Goal: Task Accomplishment & Management: Manage account settings

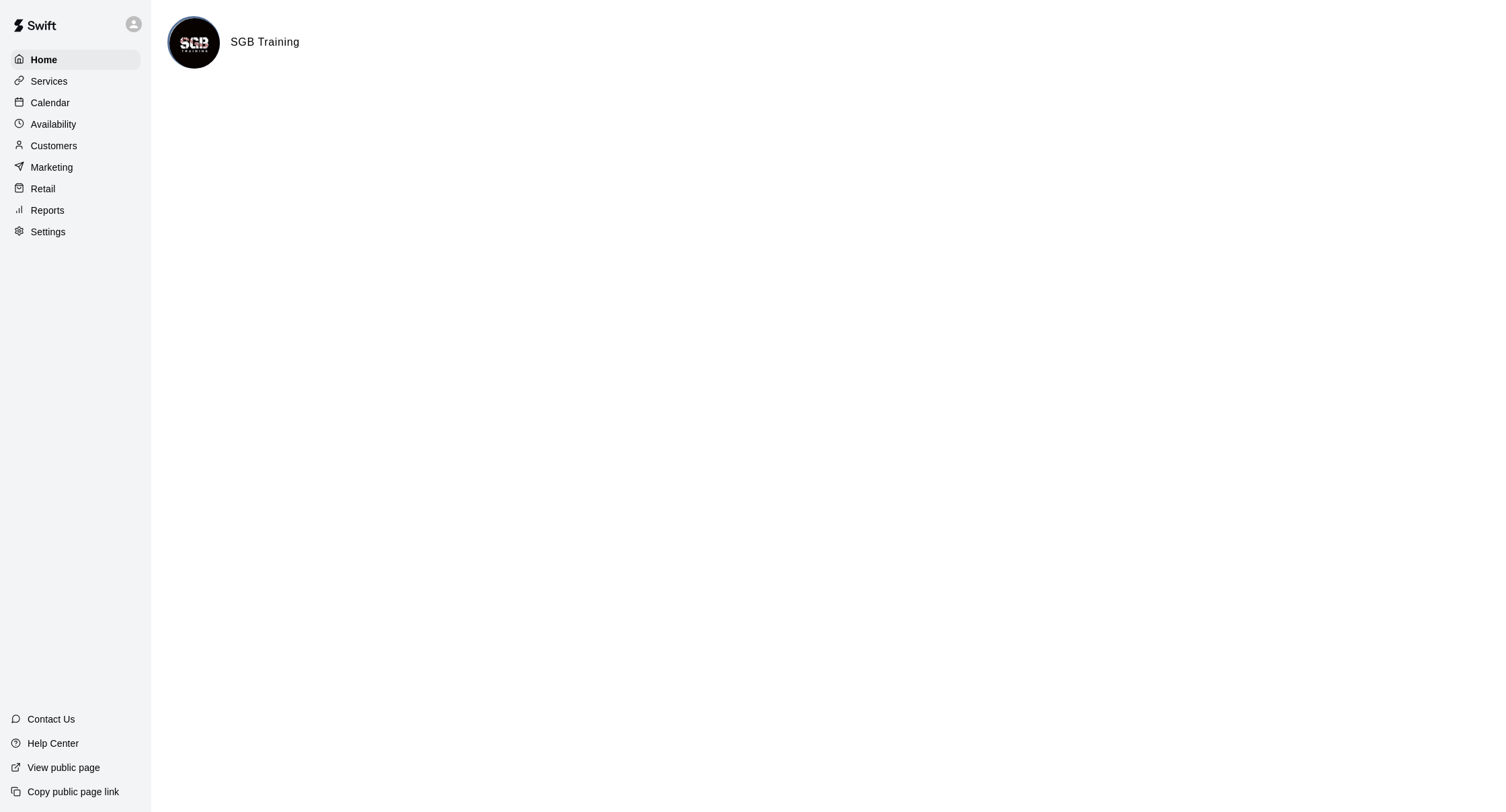
click at [70, 146] on p "Customers" at bounding box center [54, 146] width 47 height 14
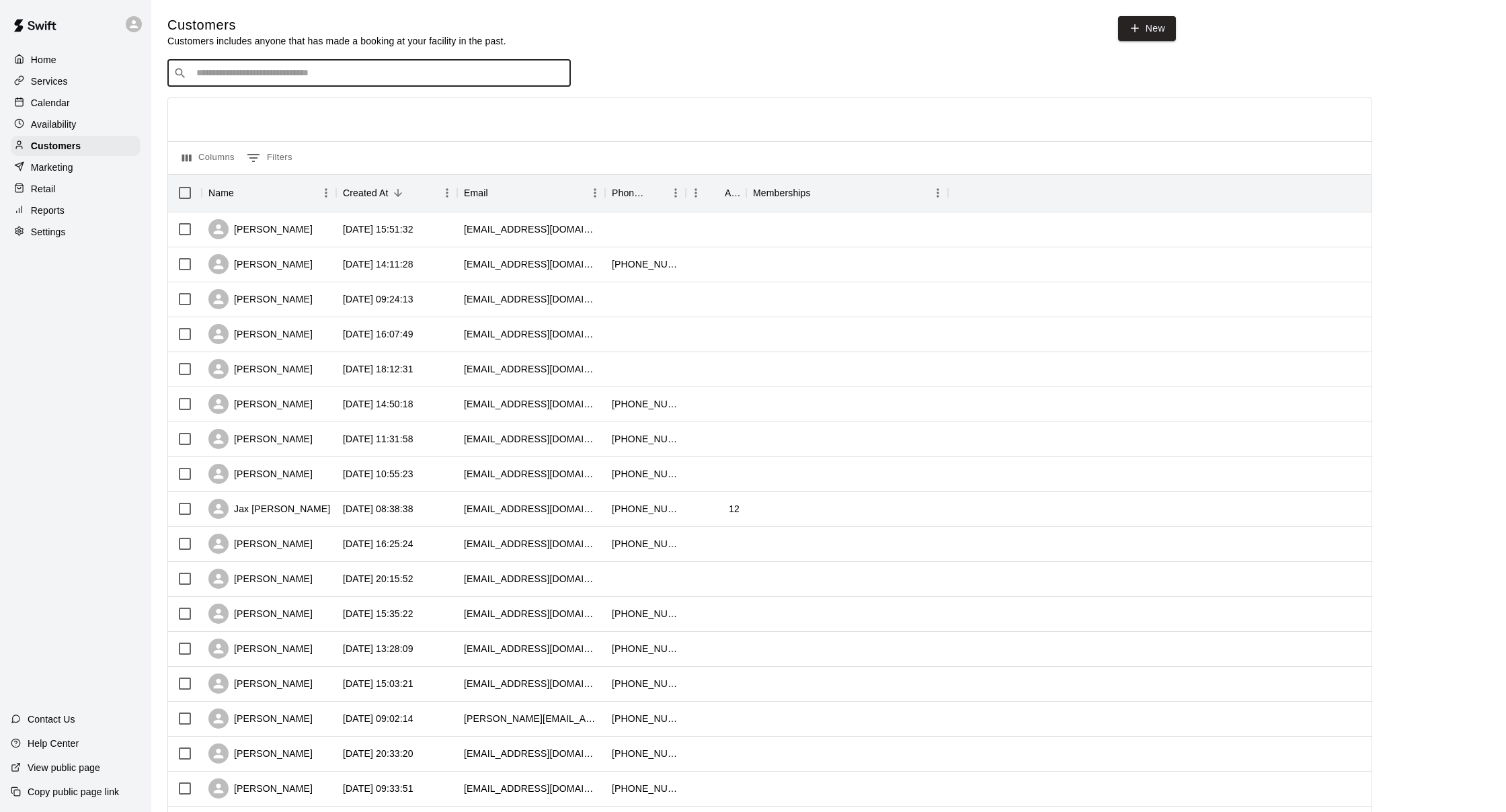
click at [363, 74] on input "Search customers by name or email" at bounding box center [378, 73] width 372 height 14
type input "******"
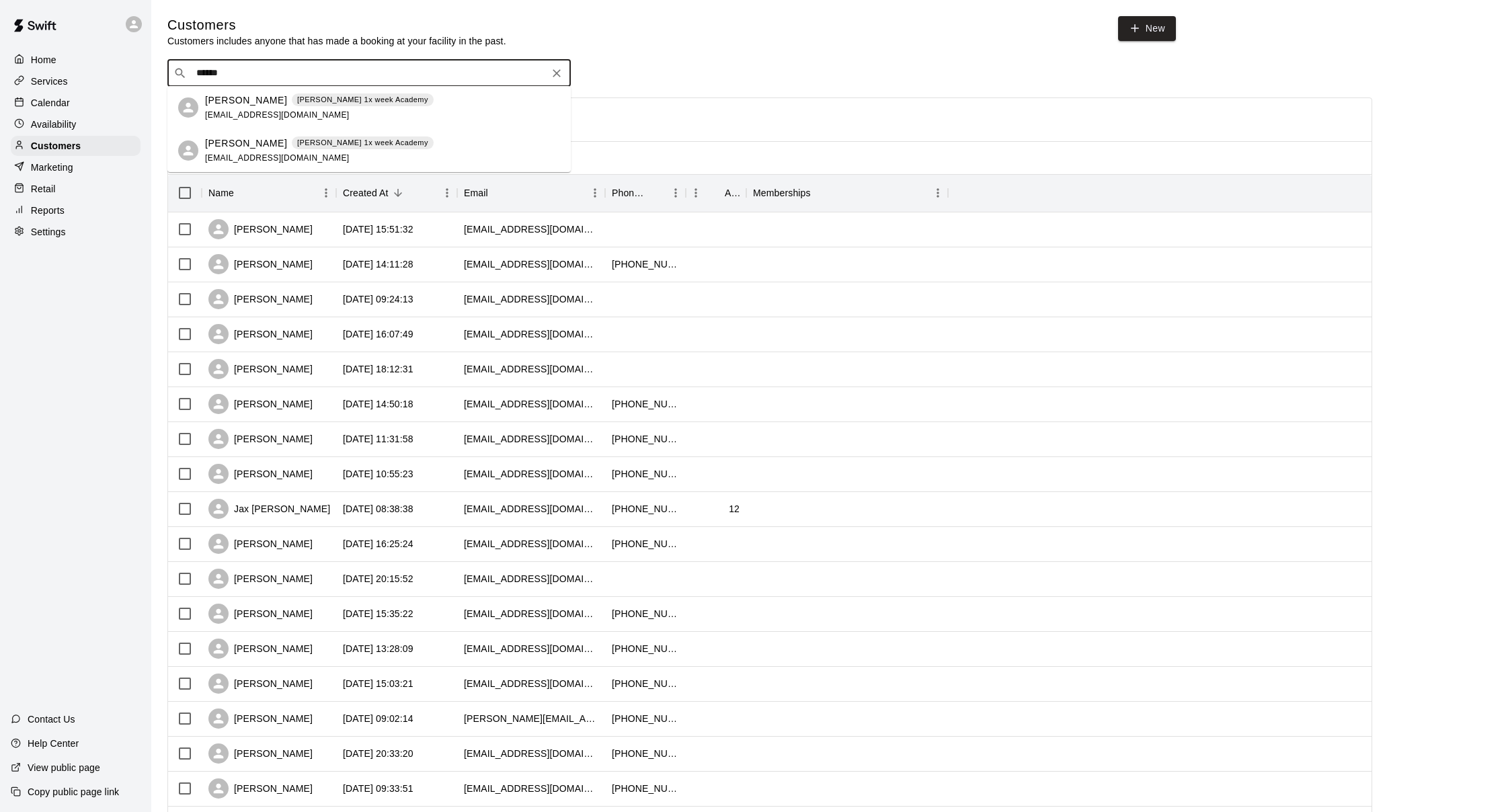
click at [233, 104] on p "[PERSON_NAME]" at bounding box center [246, 100] width 82 height 14
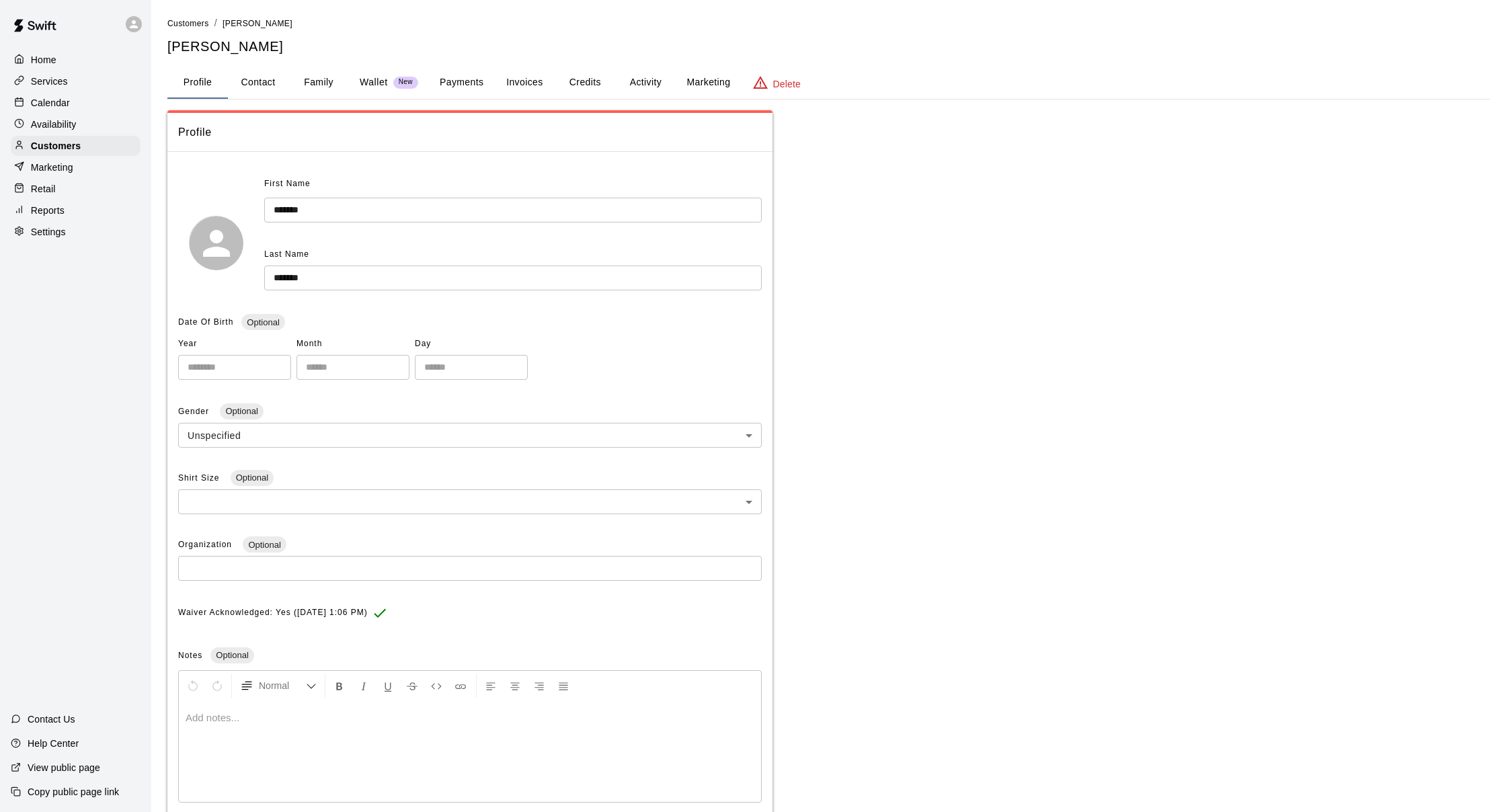
click at [488, 84] on button "Payments" at bounding box center [461, 82] width 65 height 32
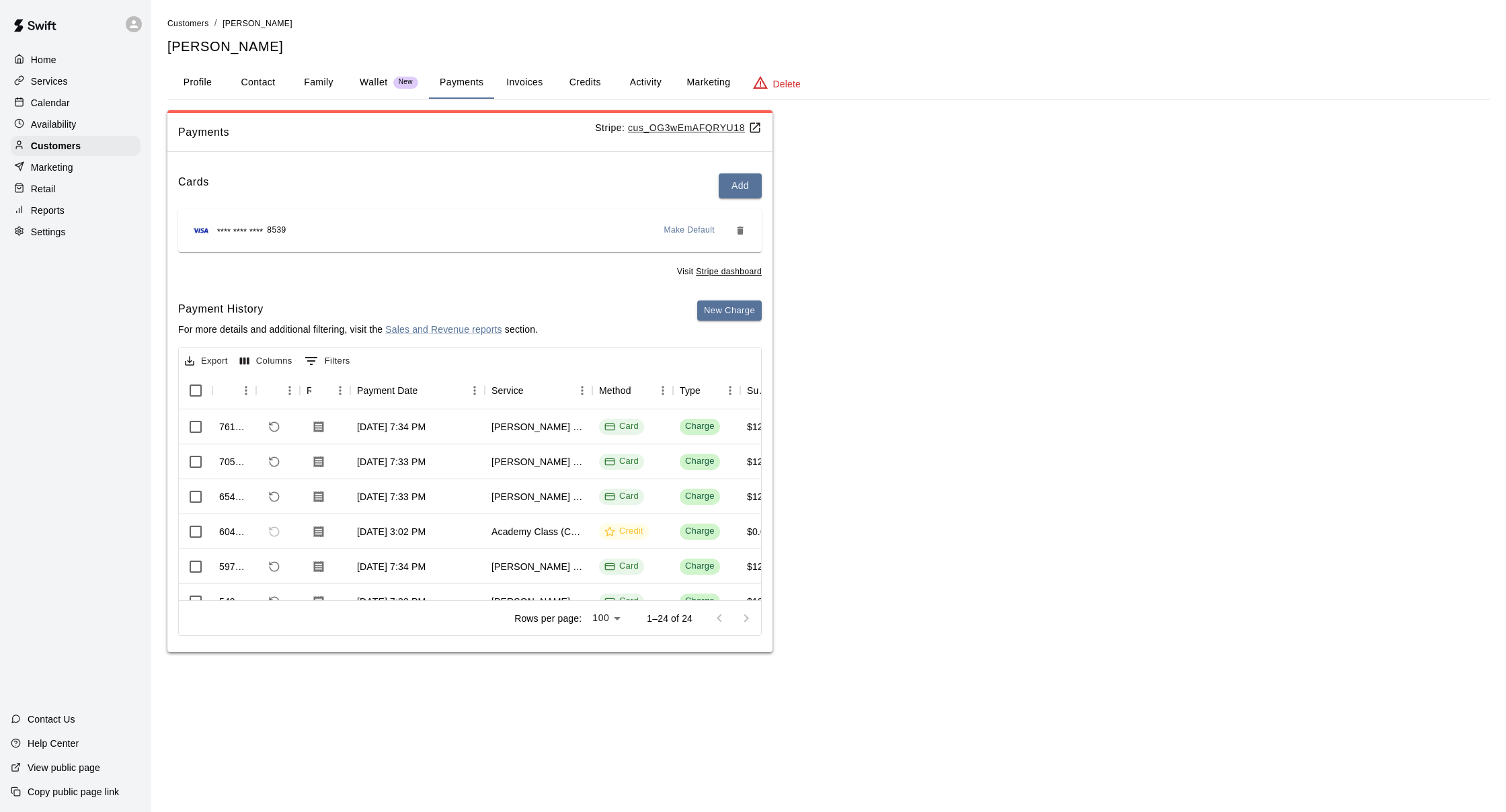
click at [649, 79] on button "Activity" at bounding box center [646, 82] width 60 height 32
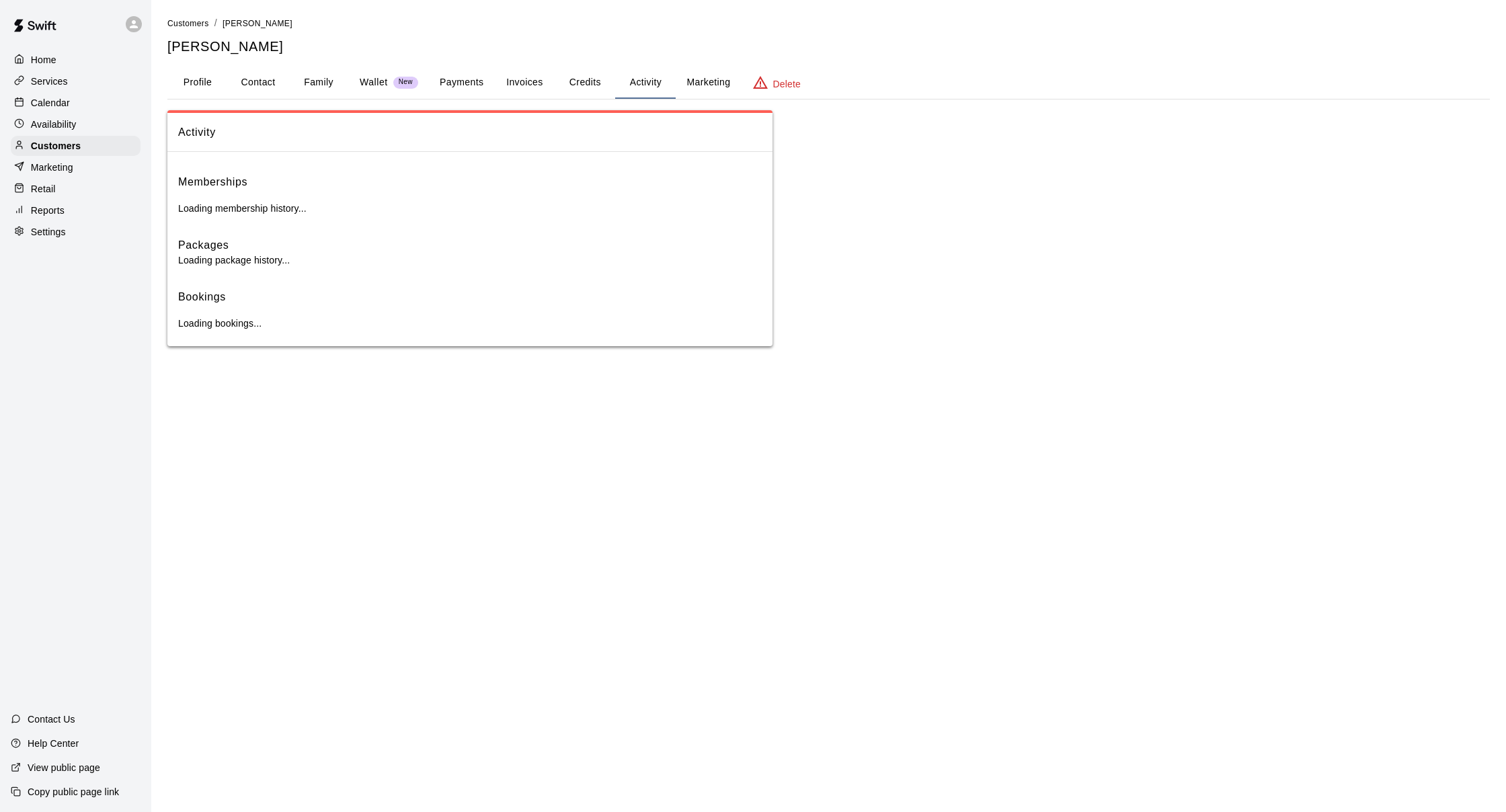
click at [270, 87] on button "Contact" at bounding box center [258, 82] width 60 height 32
select select "**"
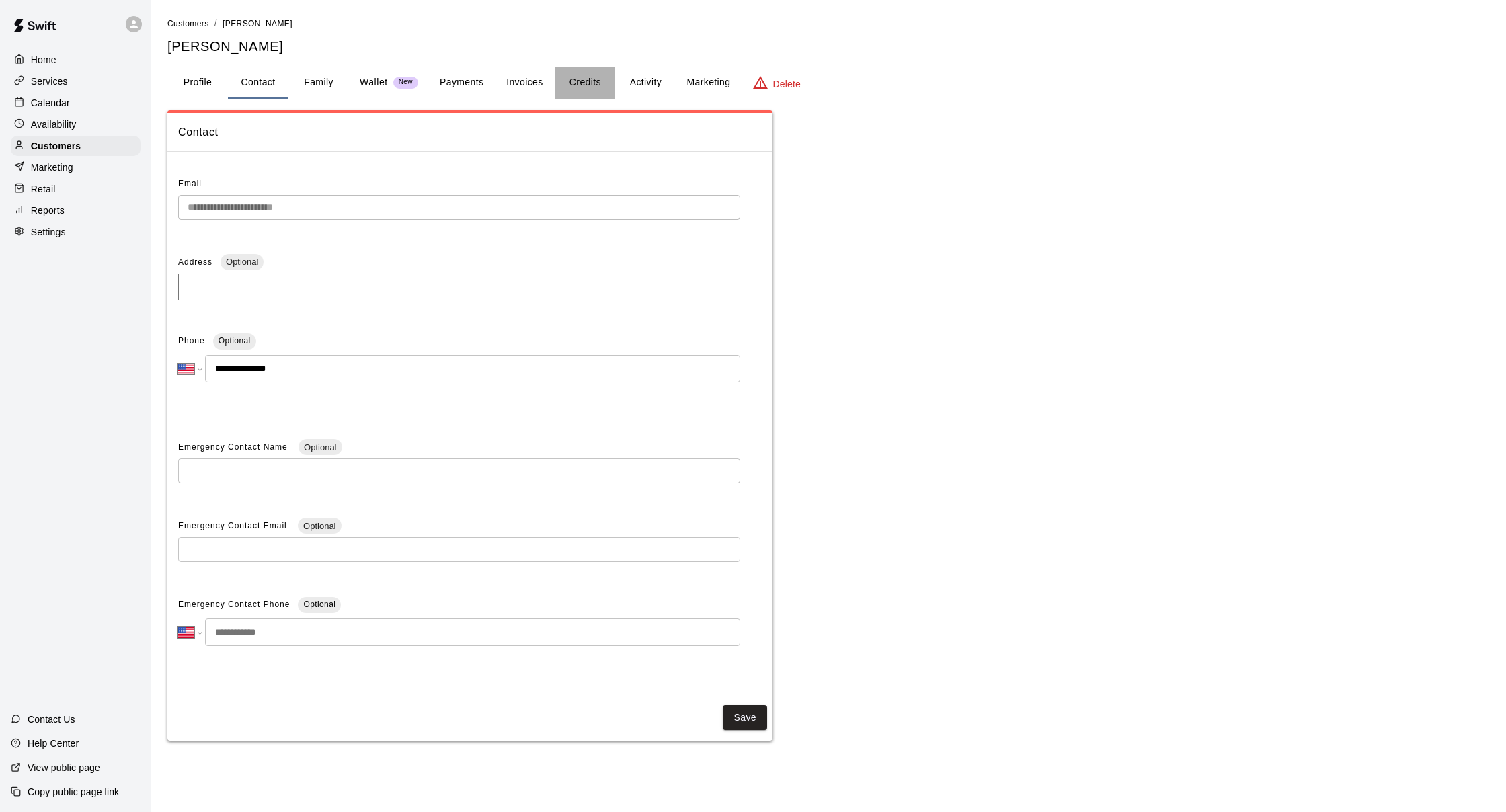
click at [595, 89] on button "Credits" at bounding box center [585, 82] width 60 height 32
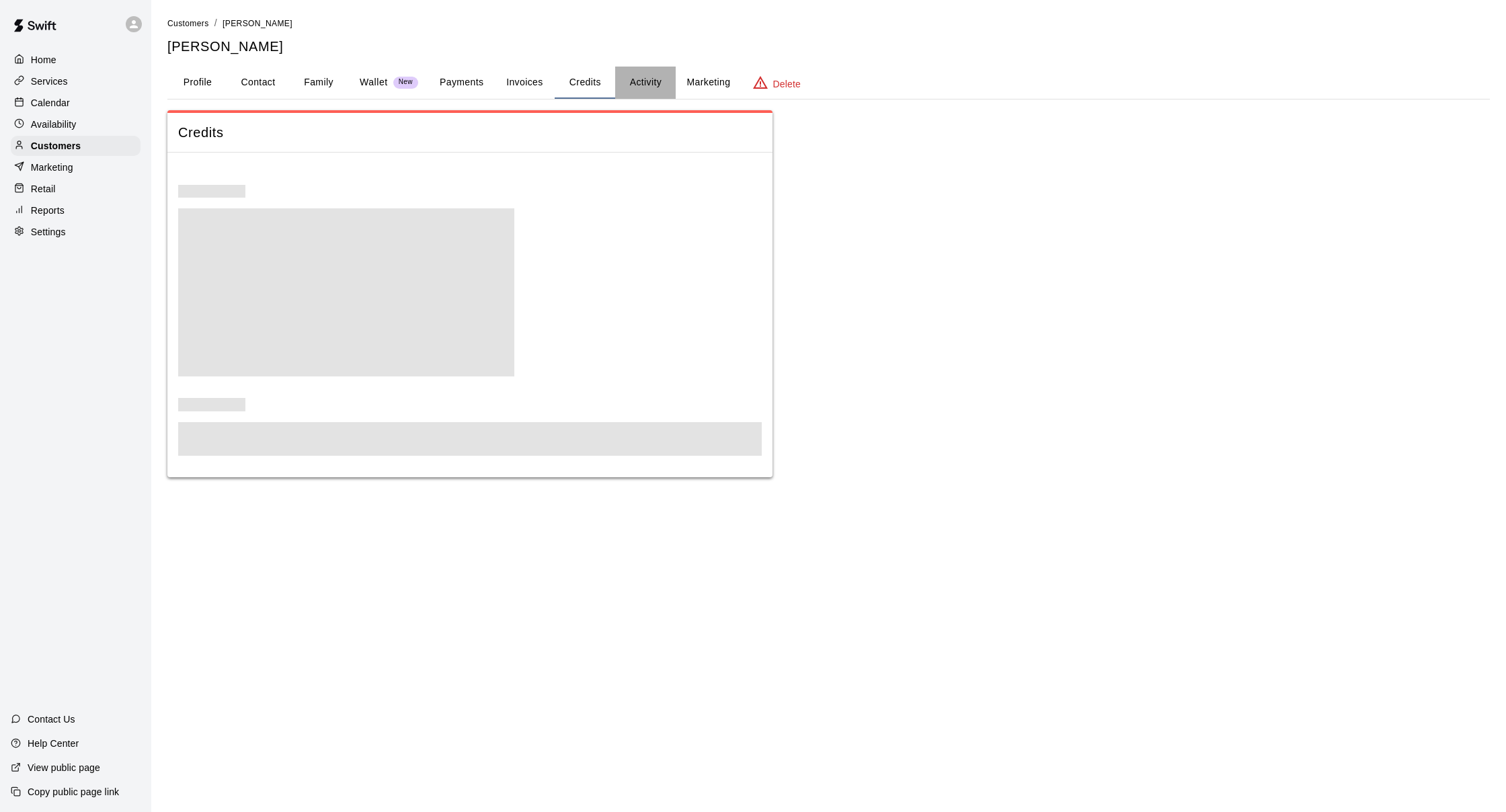
click at [648, 85] on button "Activity" at bounding box center [646, 82] width 60 height 32
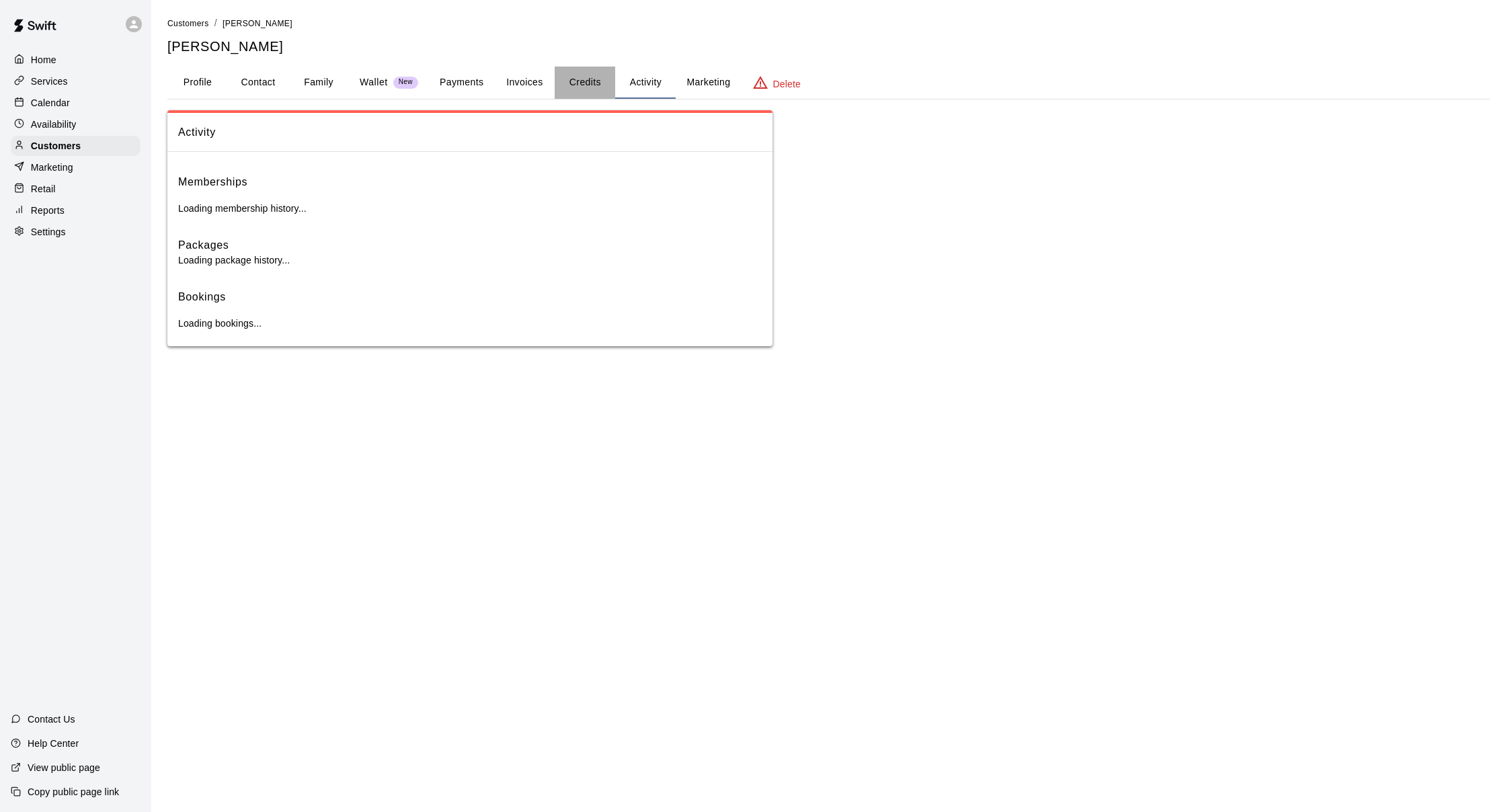
click at [595, 84] on button "Credits" at bounding box center [585, 82] width 60 height 32
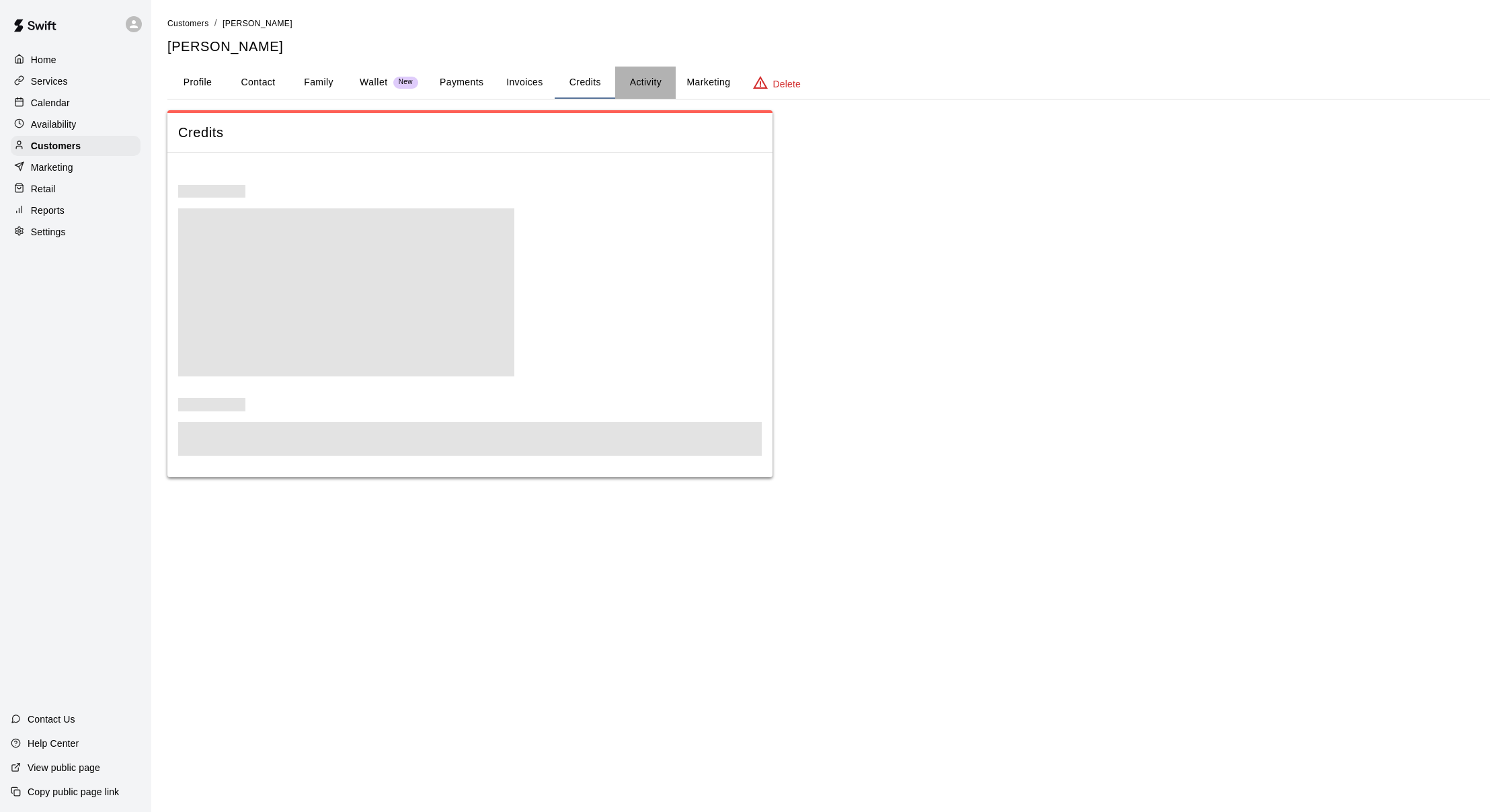
click at [630, 76] on button "Activity" at bounding box center [646, 82] width 60 height 32
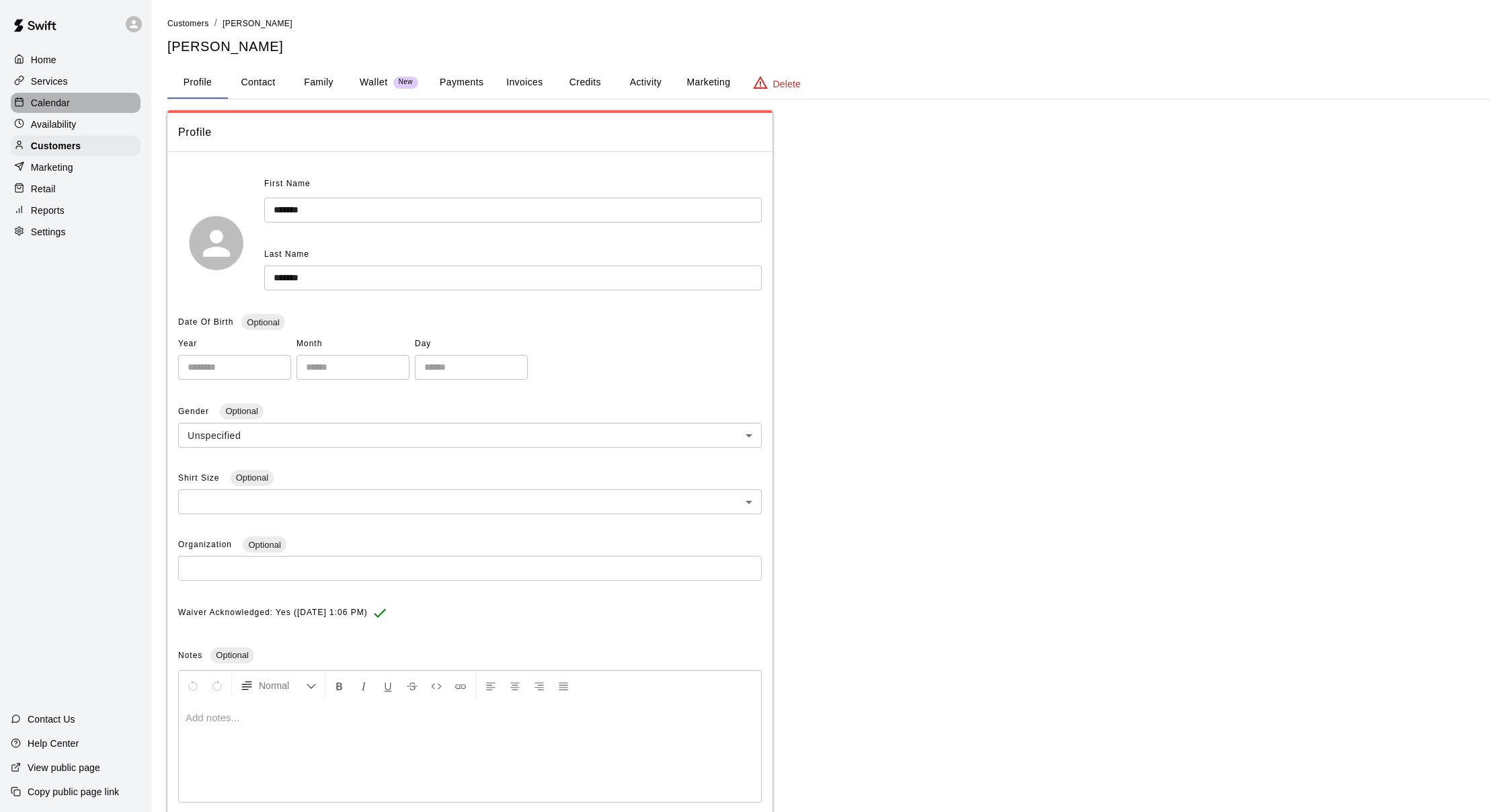
click at [65, 97] on p "Calendar" at bounding box center [50, 103] width 39 height 14
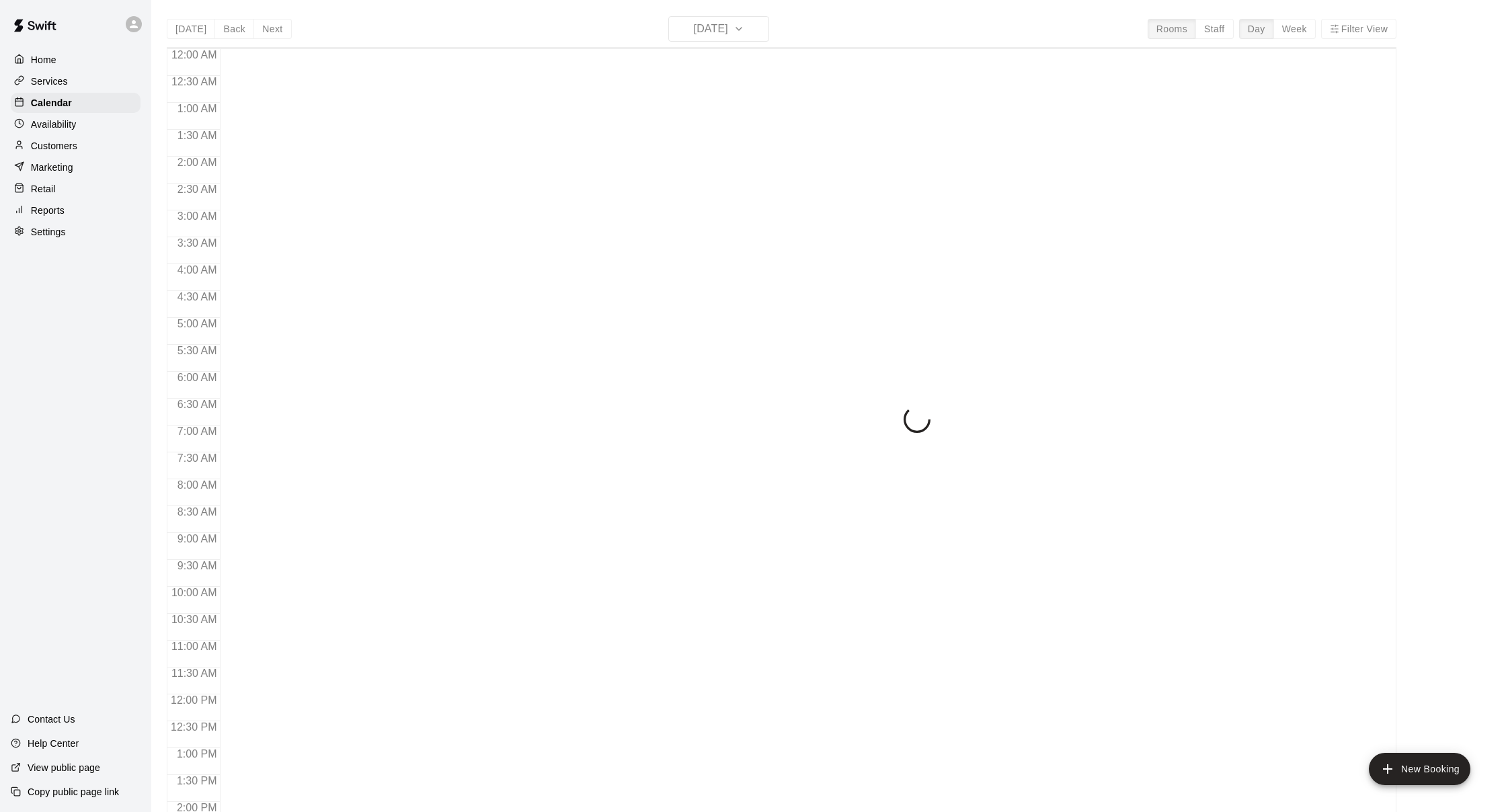
scroll to position [513, 0]
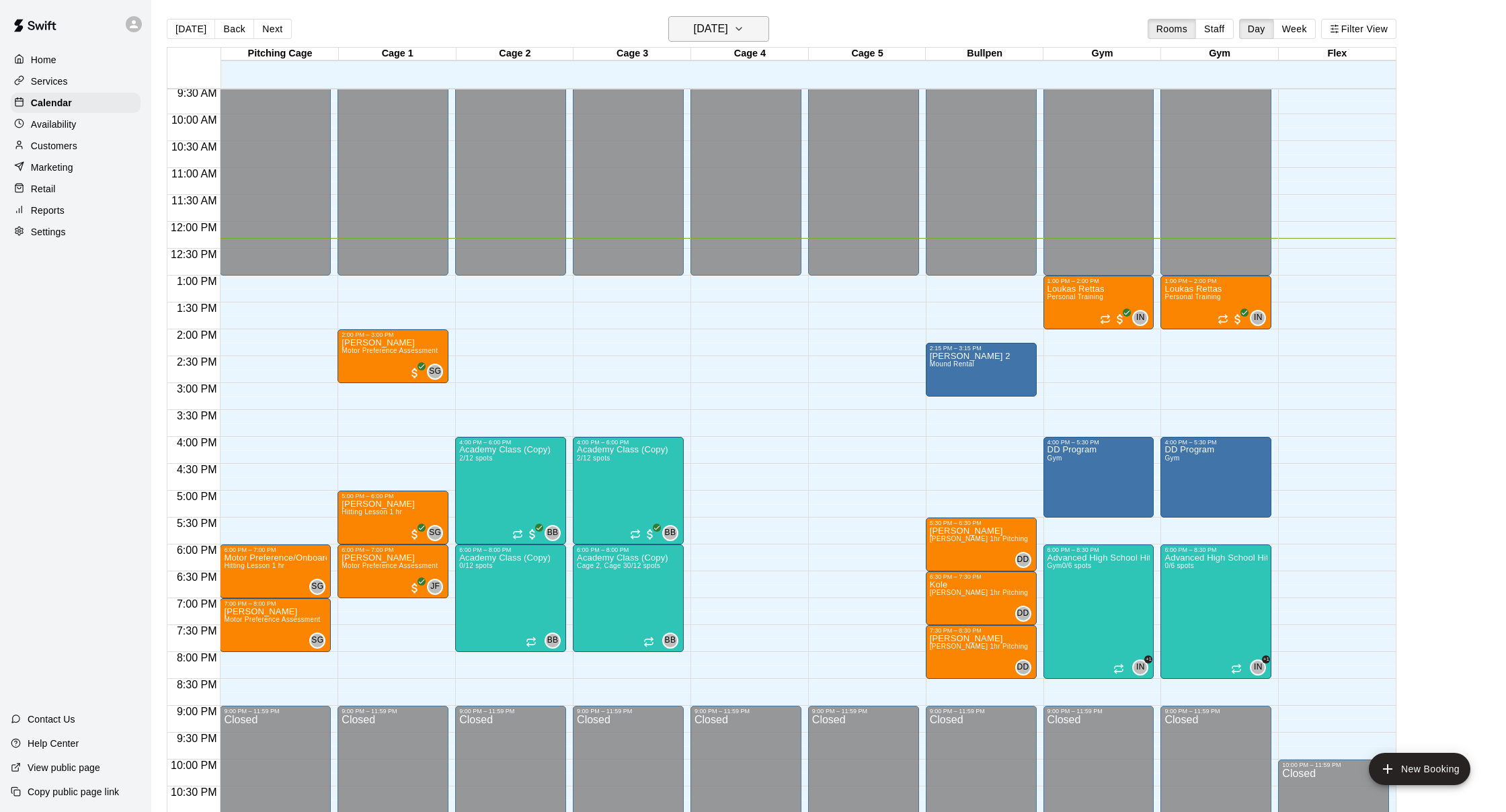
click at [767, 24] on button "[DATE]" at bounding box center [718, 28] width 101 height 25
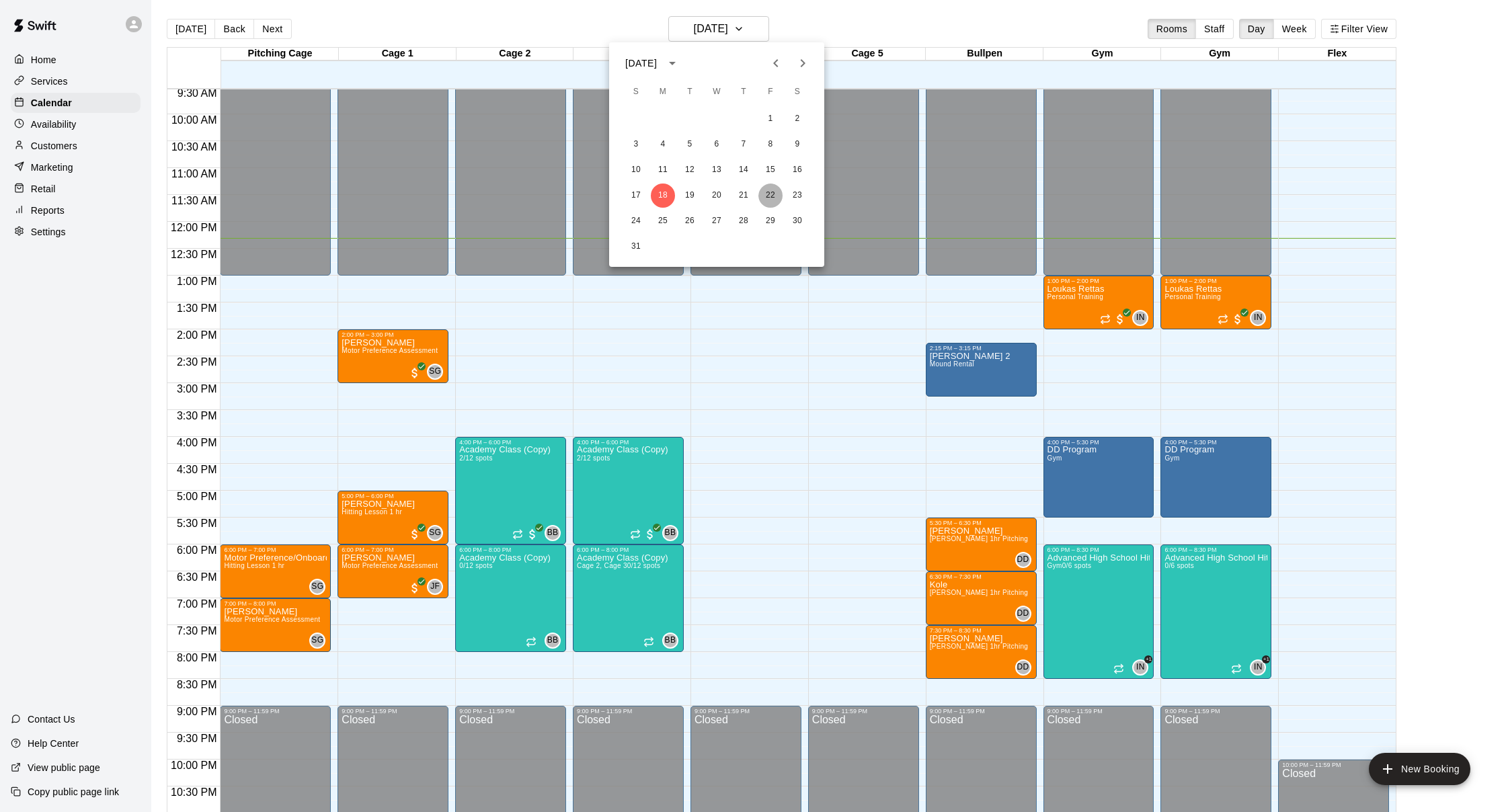
click at [776, 193] on button "22" at bounding box center [770, 195] width 24 height 24
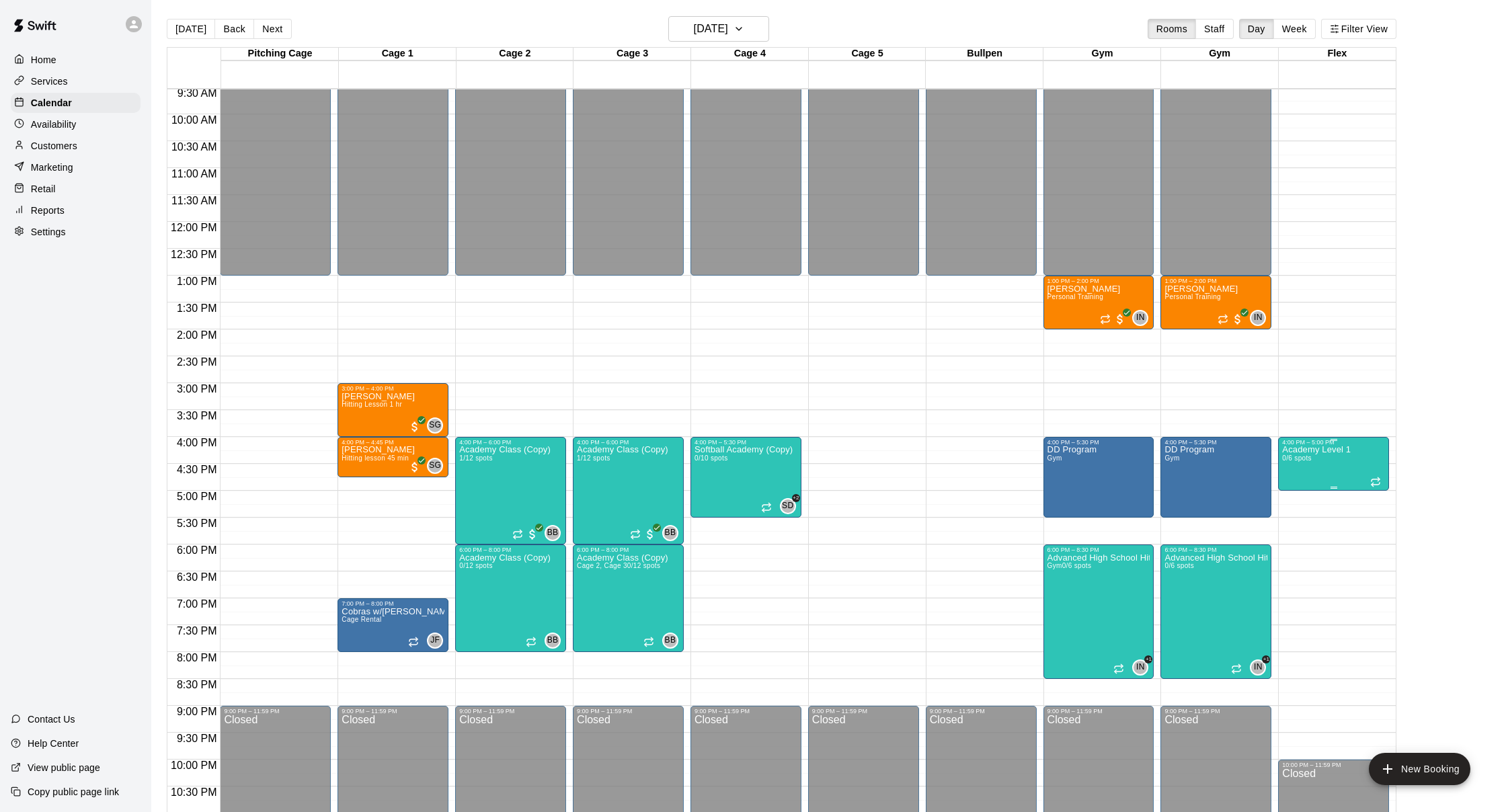
click at [1295, 491] on img "edit" at bounding box center [1296, 492] width 16 height 16
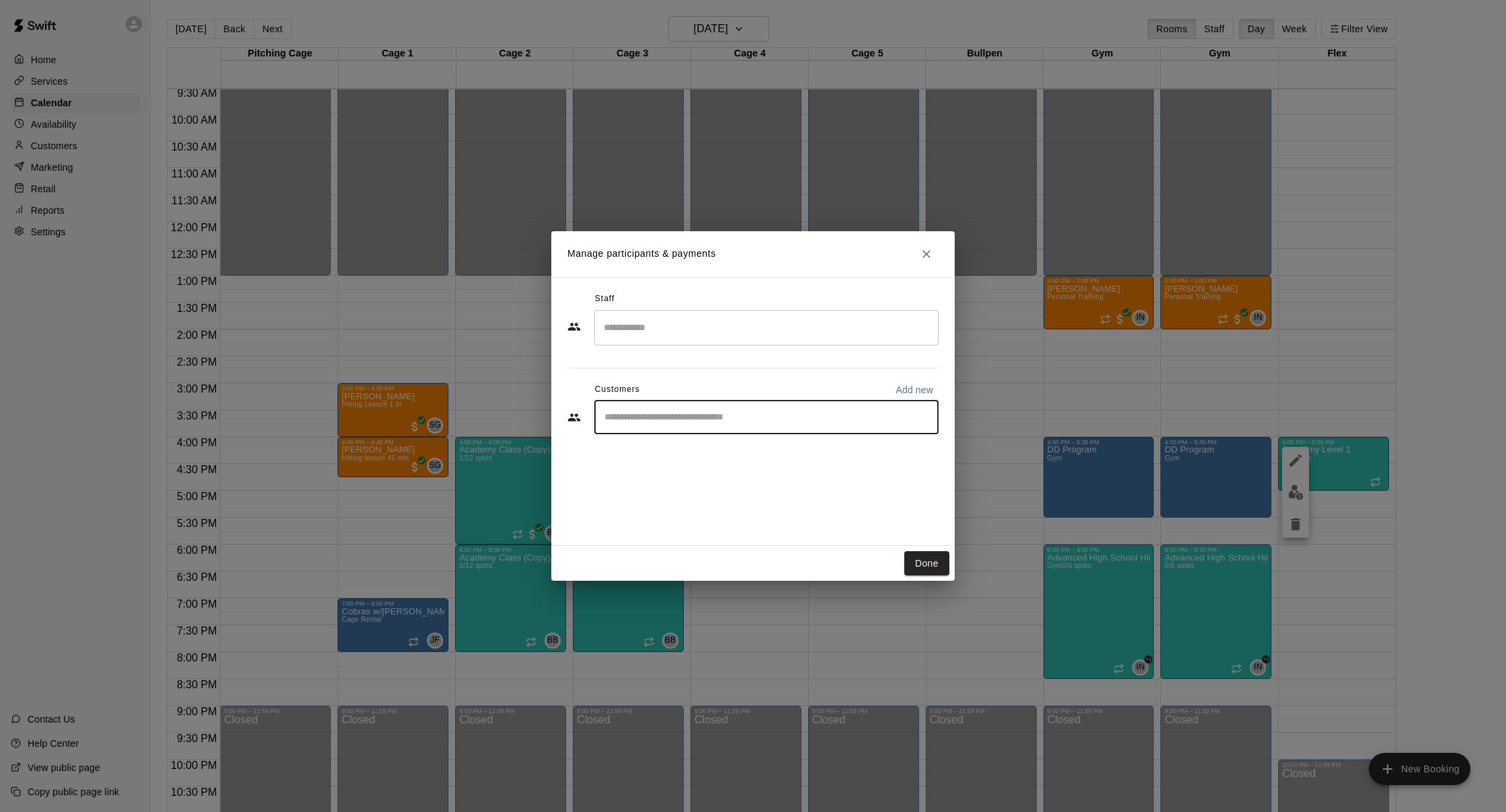
click at [727, 420] on input "Start typing to search customers..." at bounding box center [766, 417] width 332 height 14
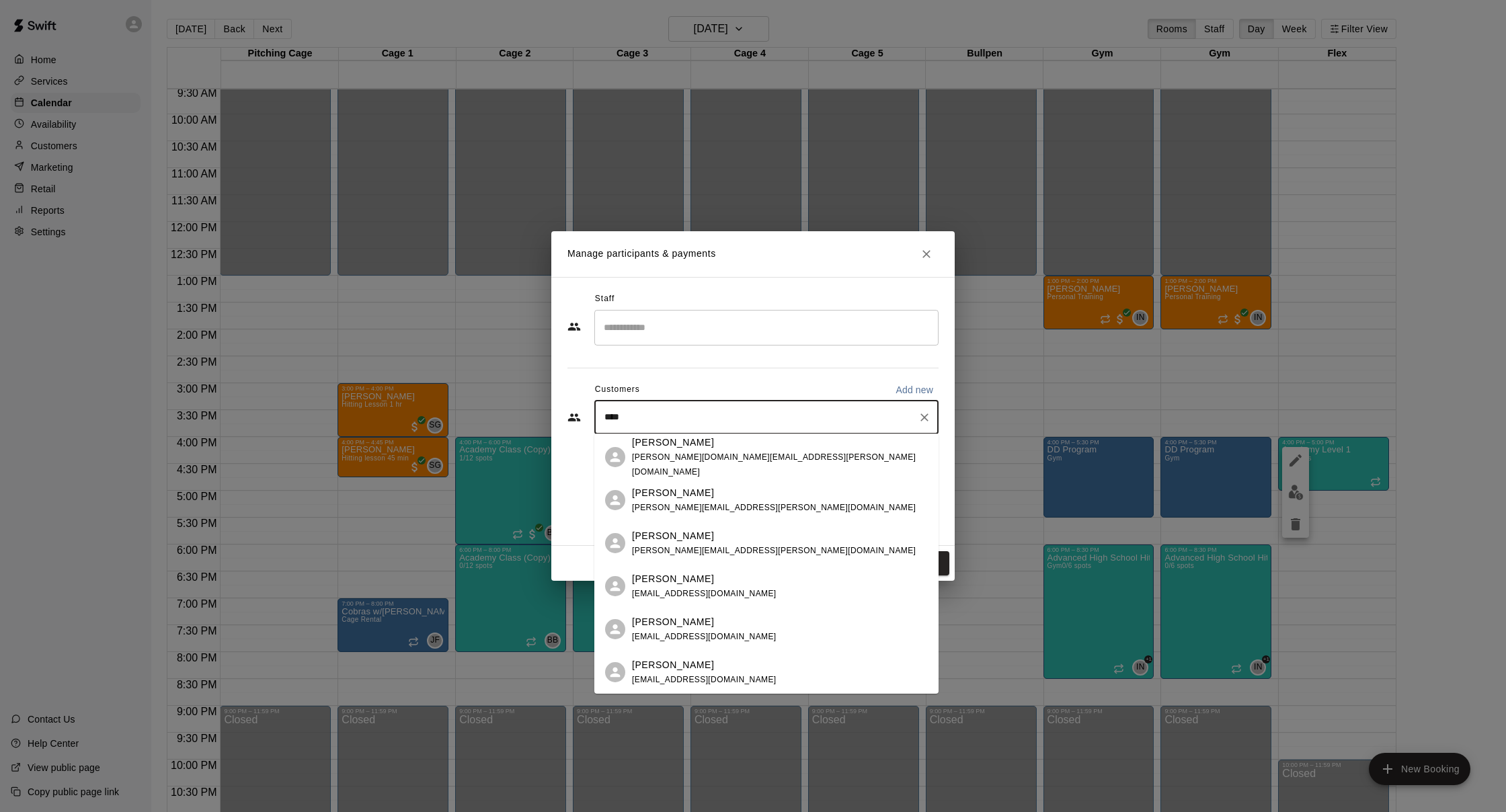
scroll to position [0, 0]
type input "*"
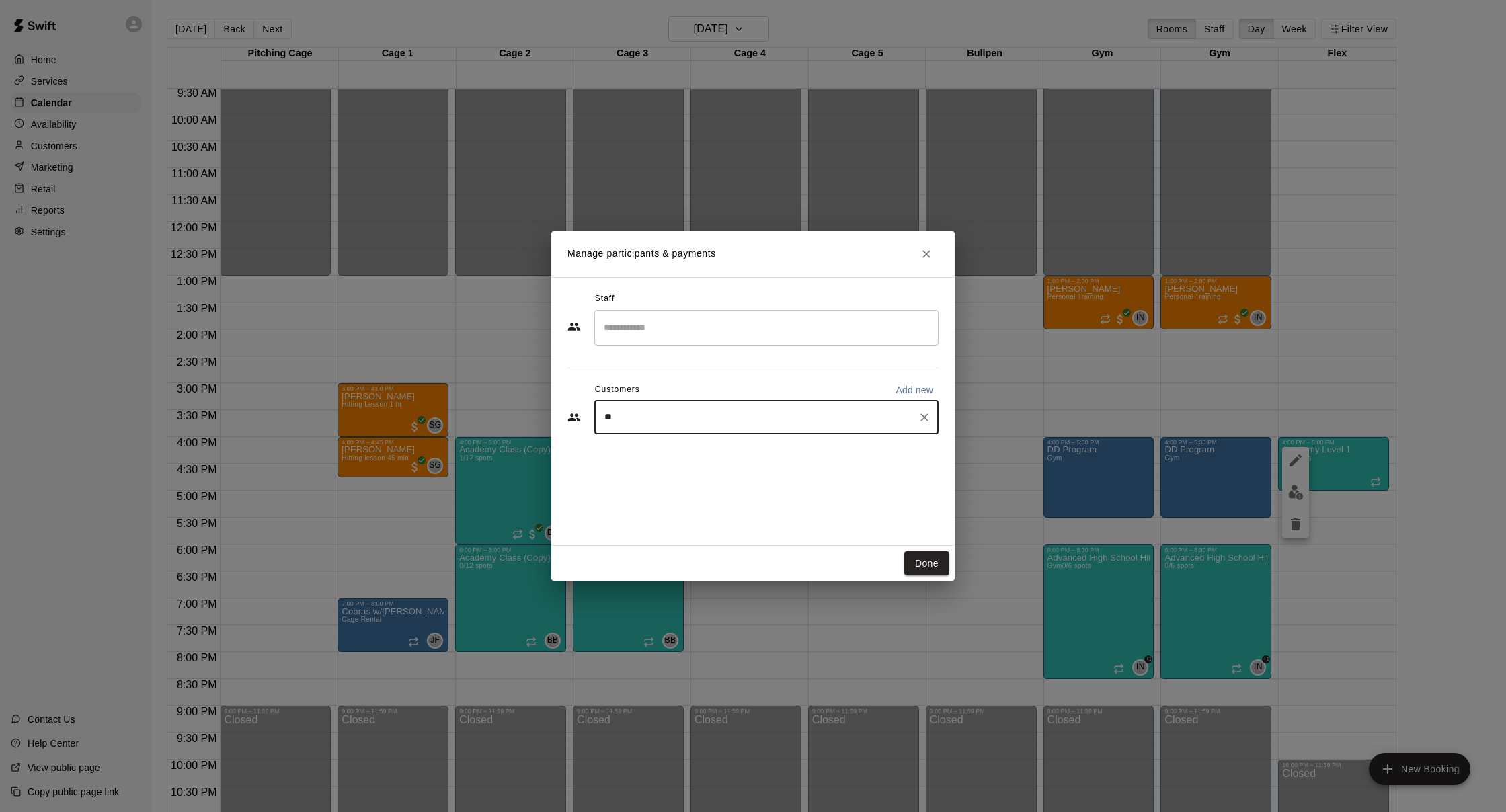
type input "*"
type input "*****"
click at [703, 453] on div "[PERSON_NAME]" at bounding box center [704, 448] width 144 height 14
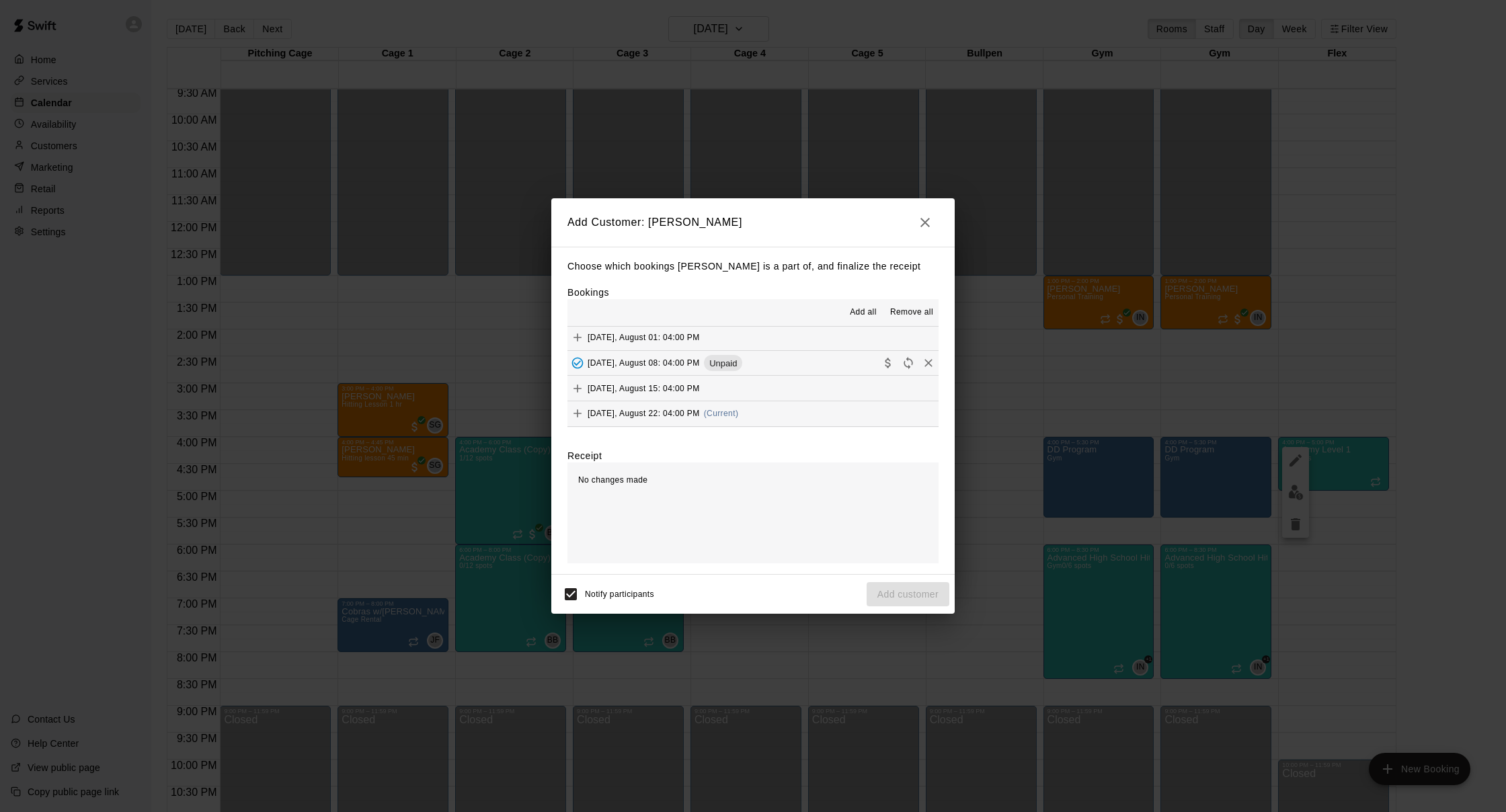
scroll to position [862, 0]
click at [654, 408] on span "[DATE], August 22: 04:00 PM" at bounding box center [643, 413] width 112 height 10
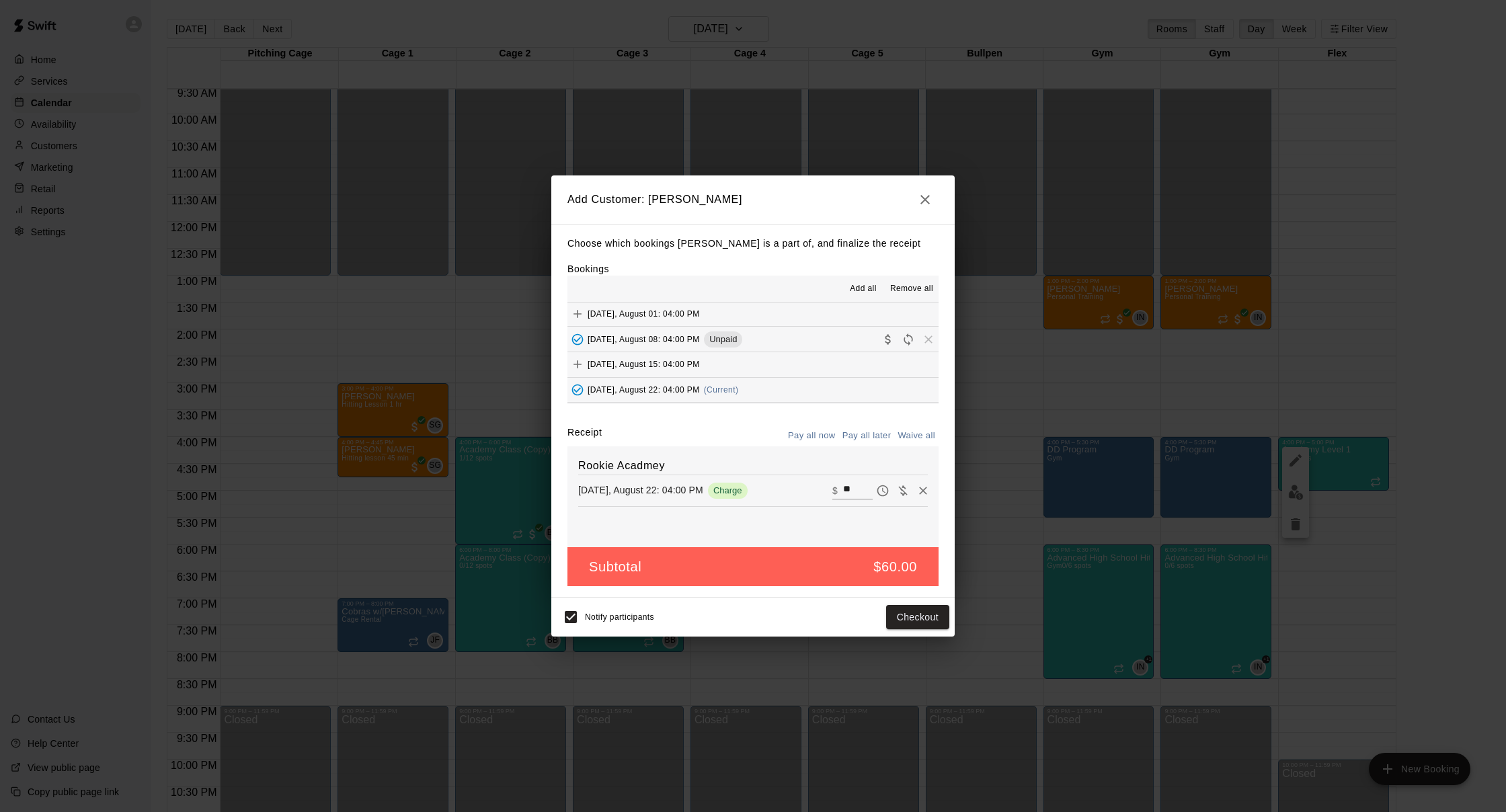
scroll to position [861, 0]
click at [906, 614] on button "Checkout" at bounding box center [917, 617] width 63 height 25
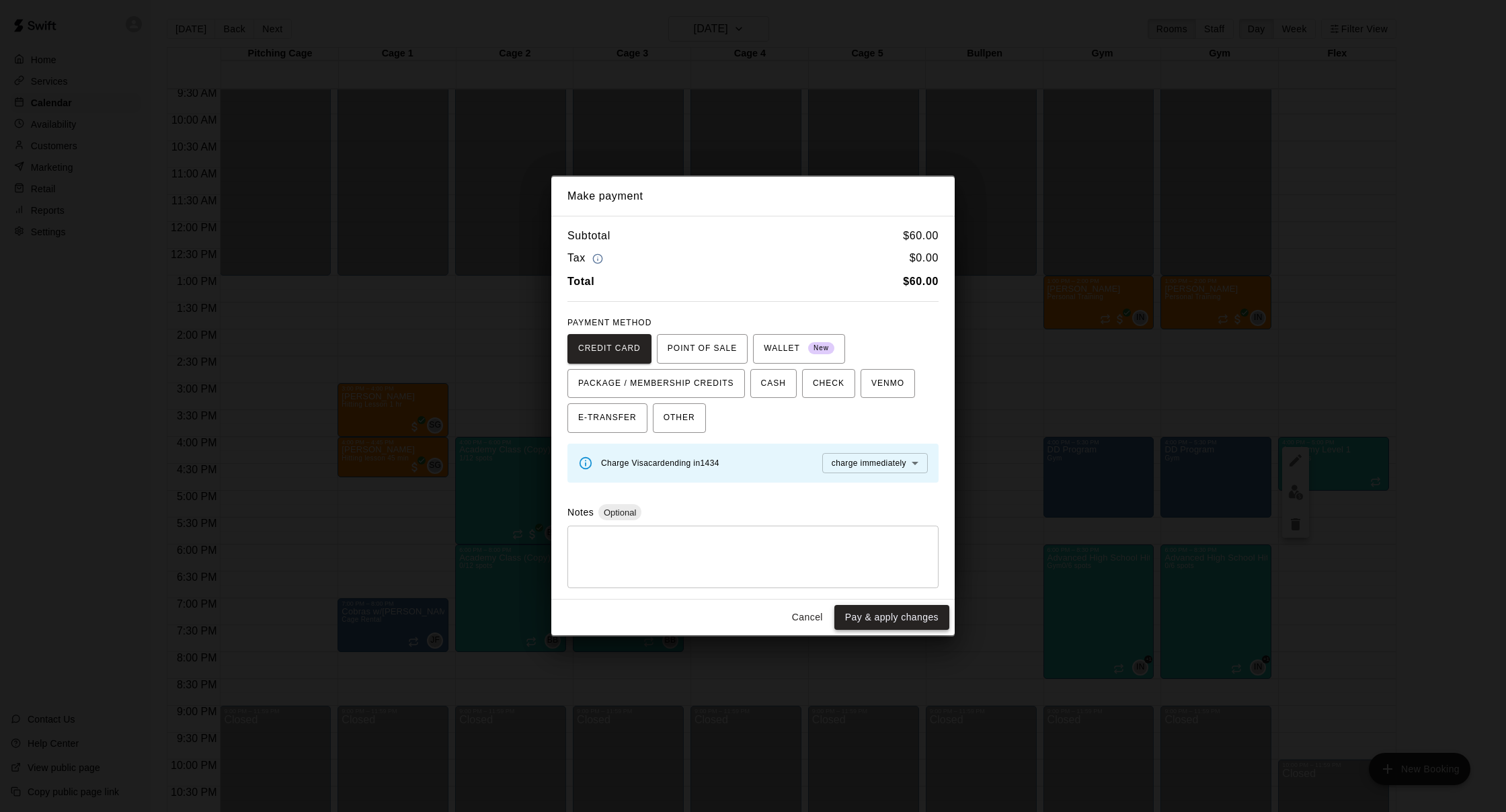
click at [867, 605] on button "Pay & apply changes" at bounding box center [891, 617] width 115 height 25
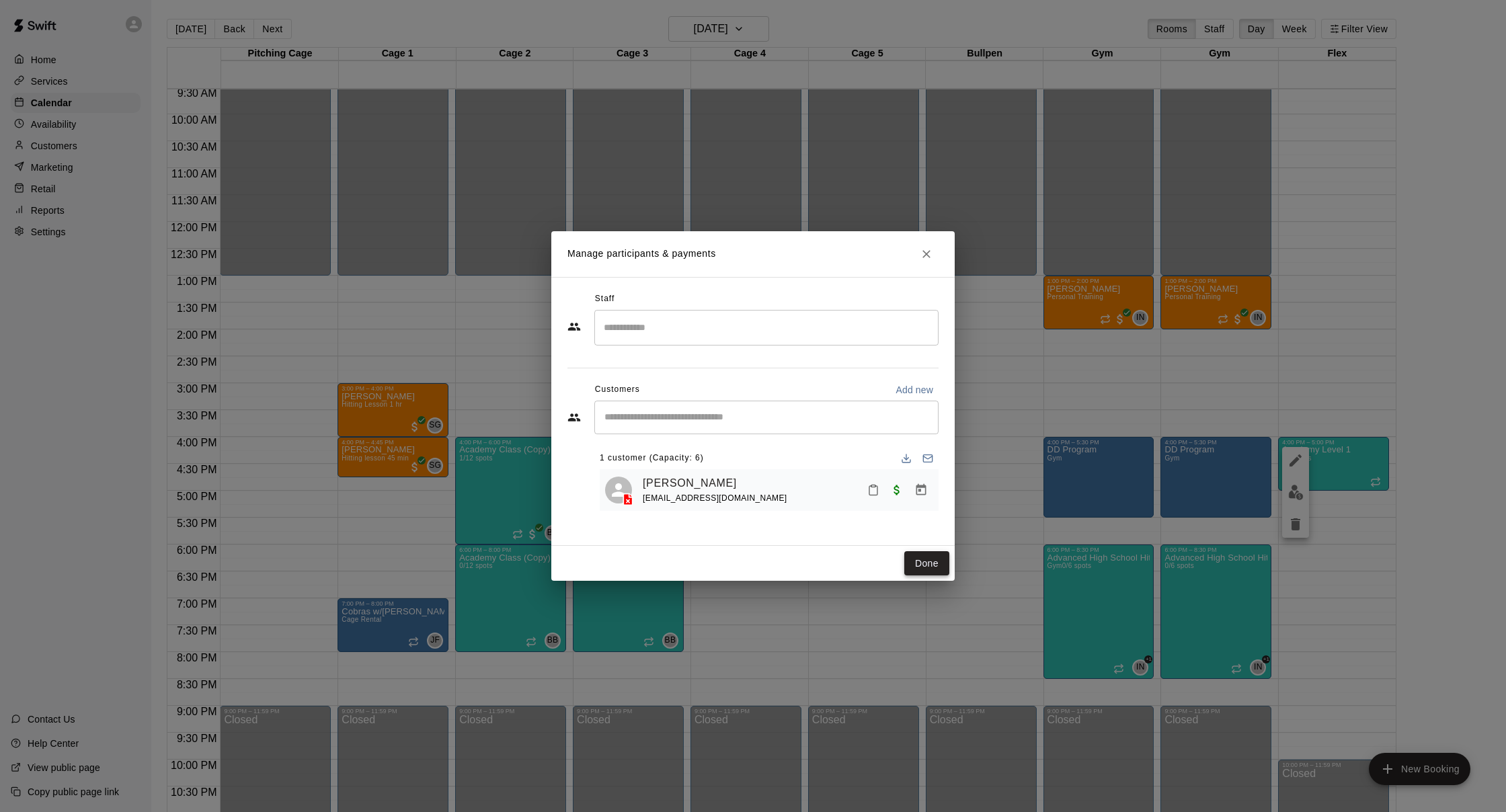
click at [934, 566] on button "Done" at bounding box center [927, 564] width 45 height 25
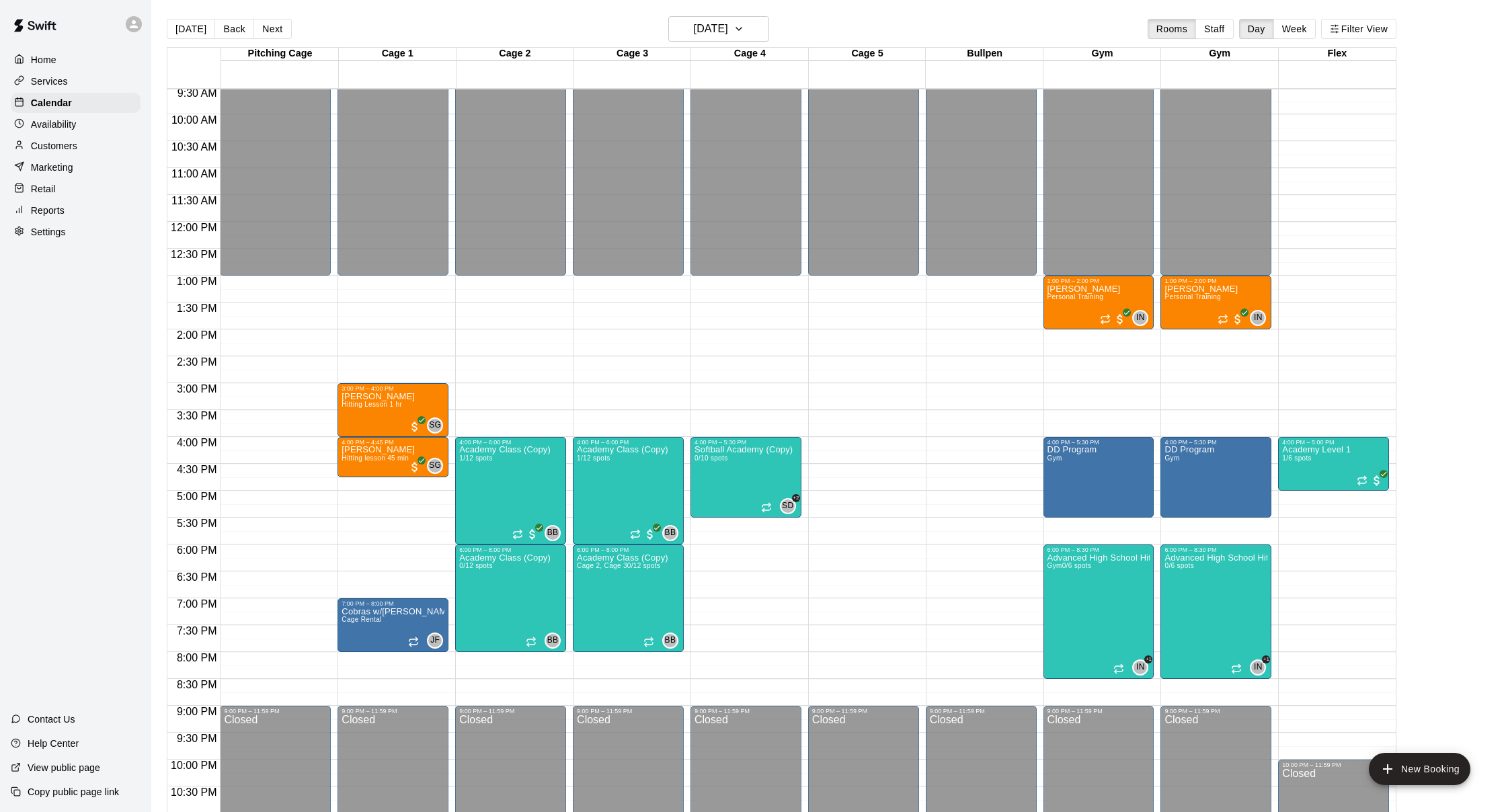
click at [62, 145] on p "Customers" at bounding box center [54, 146] width 47 height 14
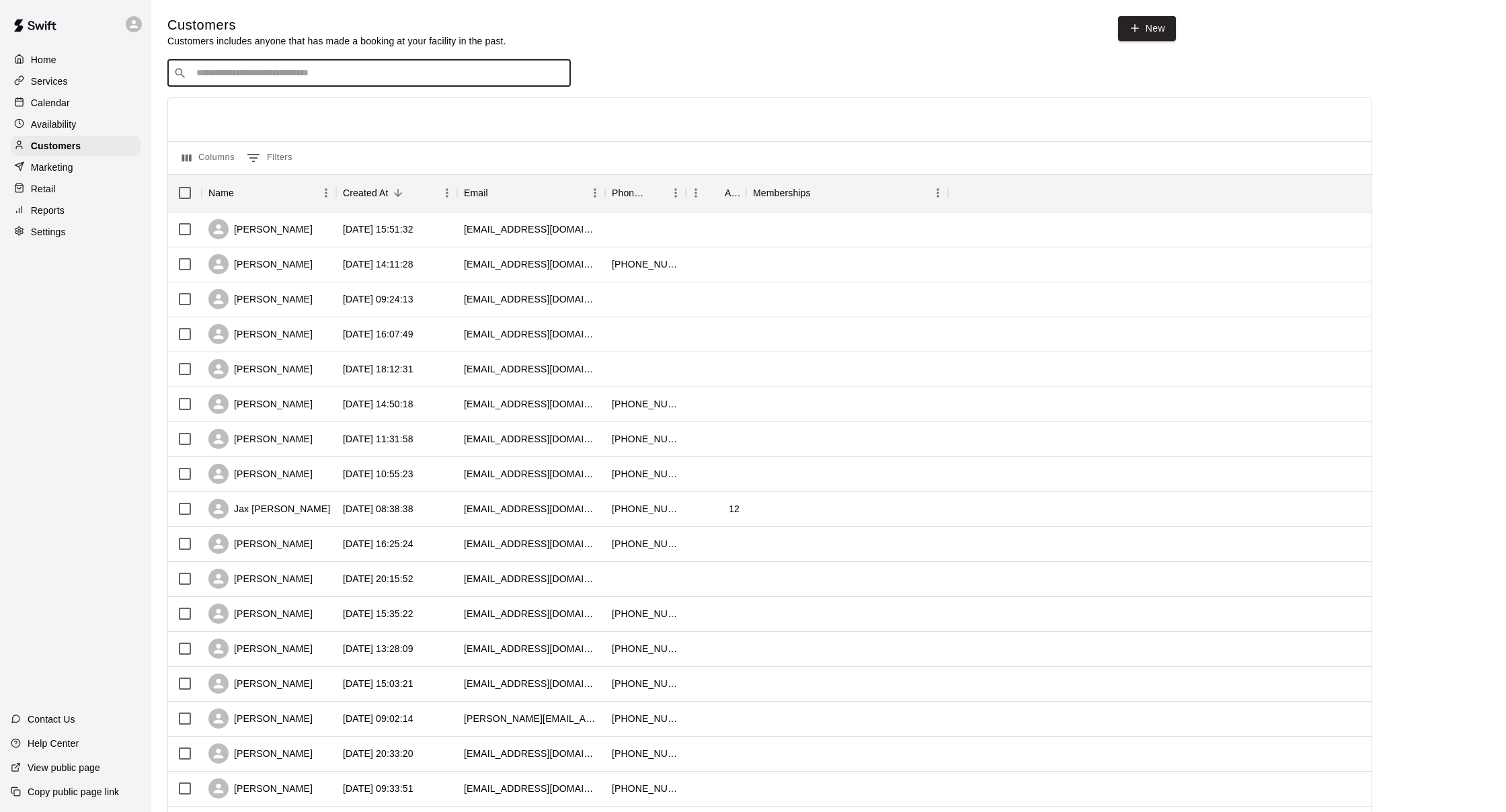
click at [321, 76] on input "Search customers by name or email" at bounding box center [378, 73] width 372 height 14
type input "*****"
drag, startPoint x: 256, startPoint y: 87, endPoint x: 225, endPoint y: 104, distance: 35.4
click at [225, 104] on p "[PERSON_NAME]" at bounding box center [246, 100] width 82 height 14
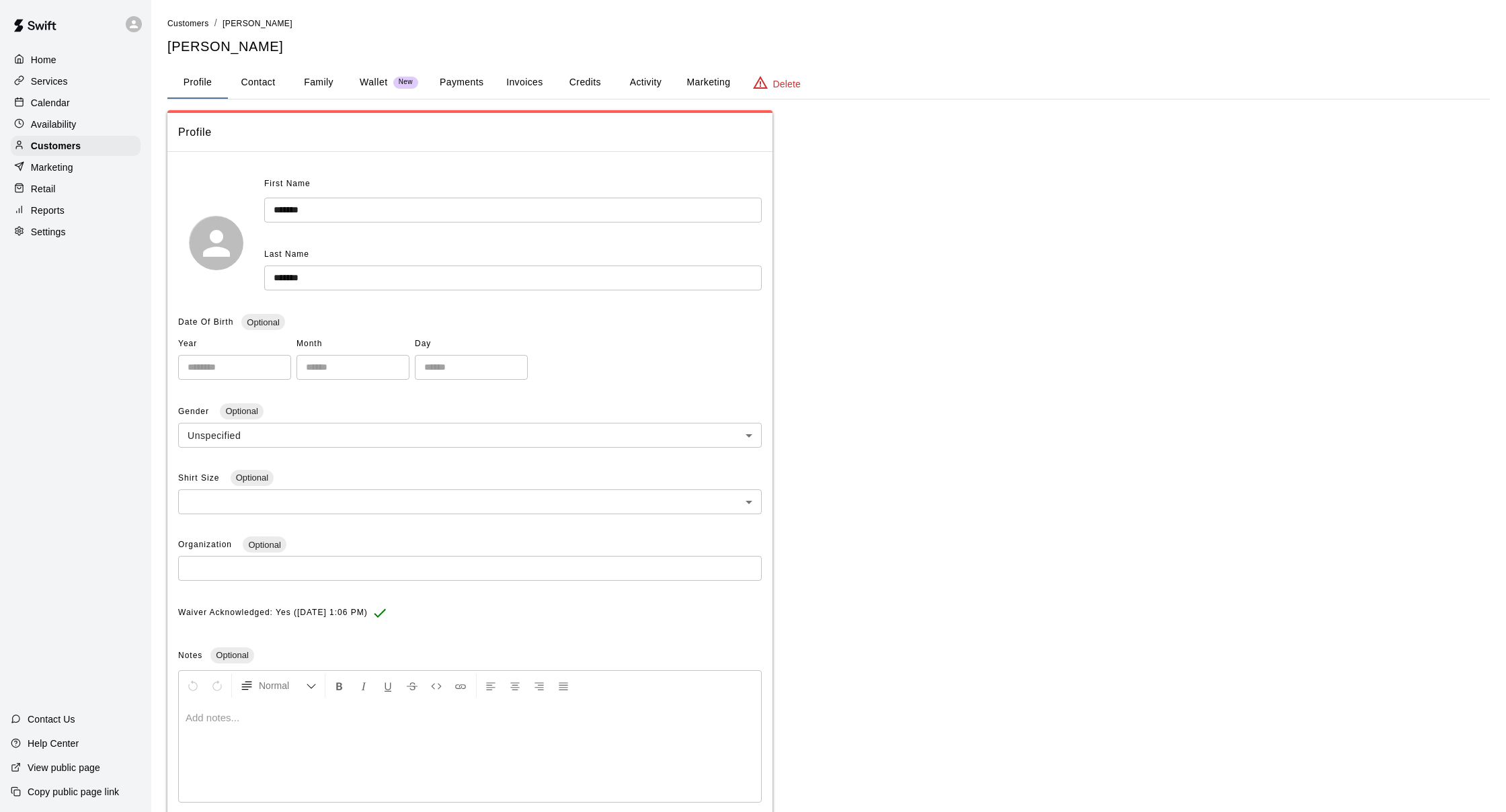
click at [636, 82] on button "Activity" at bounding box center [646, 82] width 60 height 32
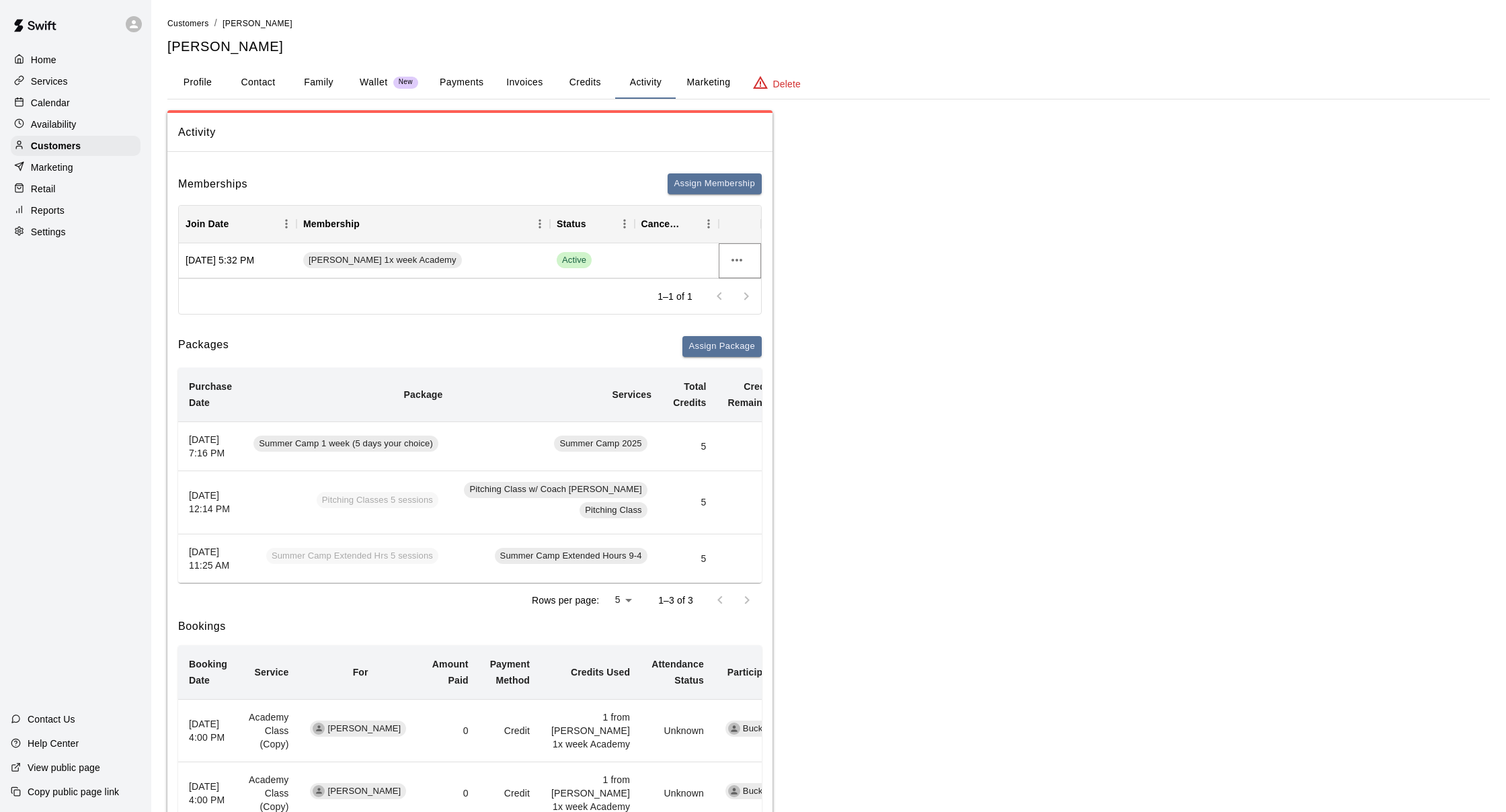
click at [740, 263] on icon "more actions" at bounding box center [736, 259] width 16 height 16
click at [749, 307] on li "Cancel" at bounding box center [763, 309] width 76 height 22
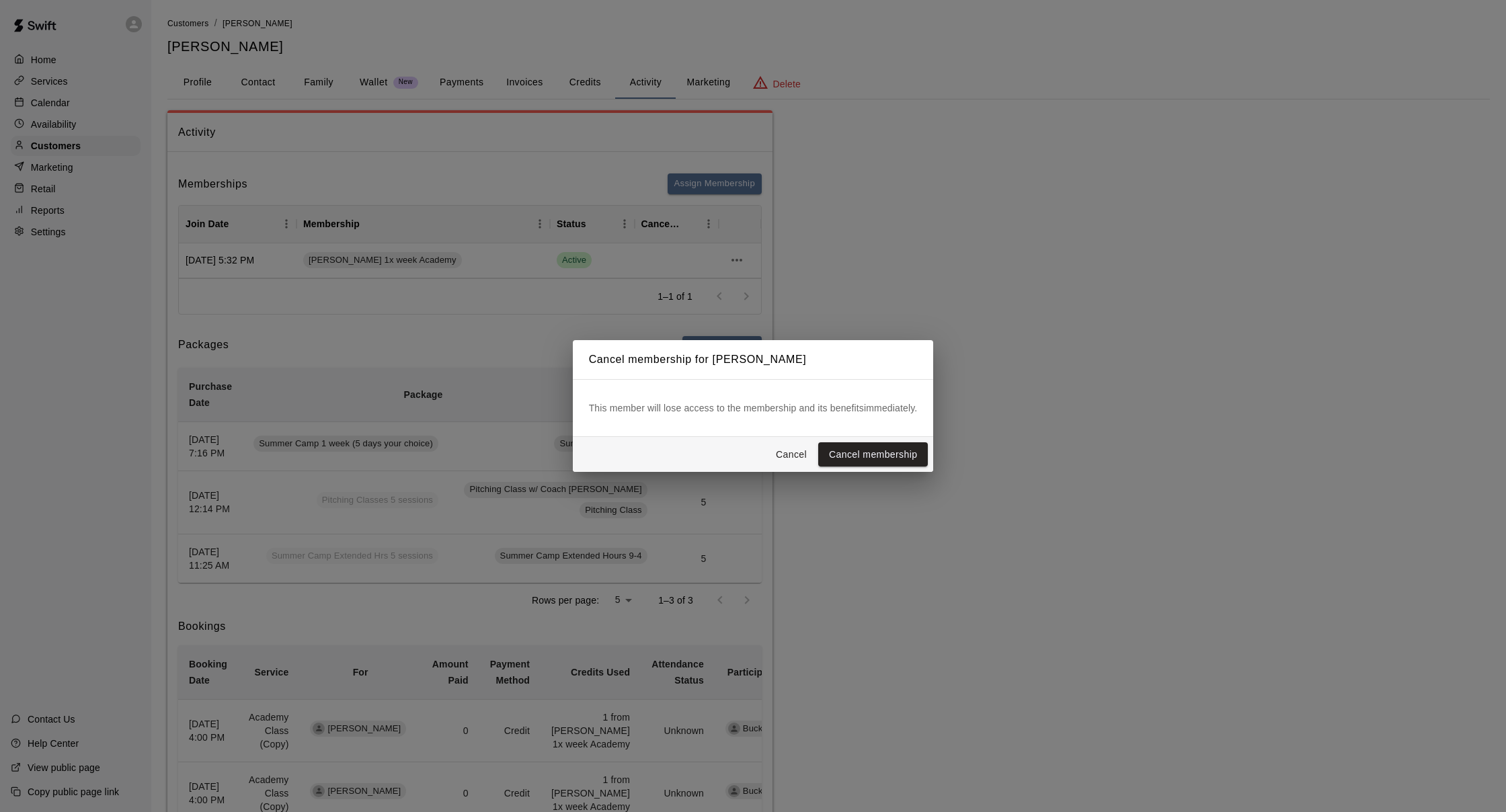
click at [849, 457] on button "Cancel membership" at bounding box center [873, 454] width 110 height 25
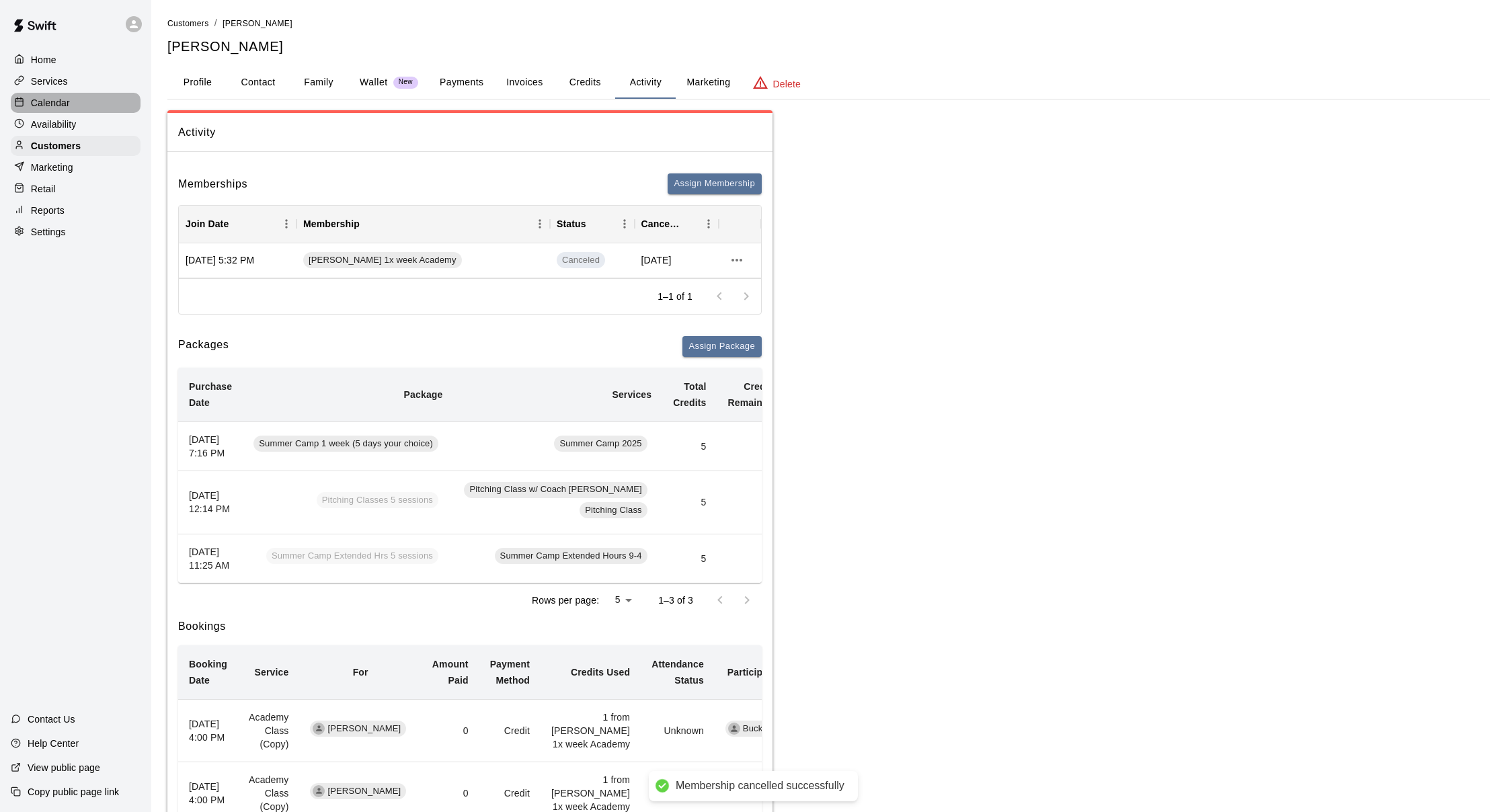
click at [62, 96] on p "Calendar" at bounding box center [50, 103] width 39 height 14
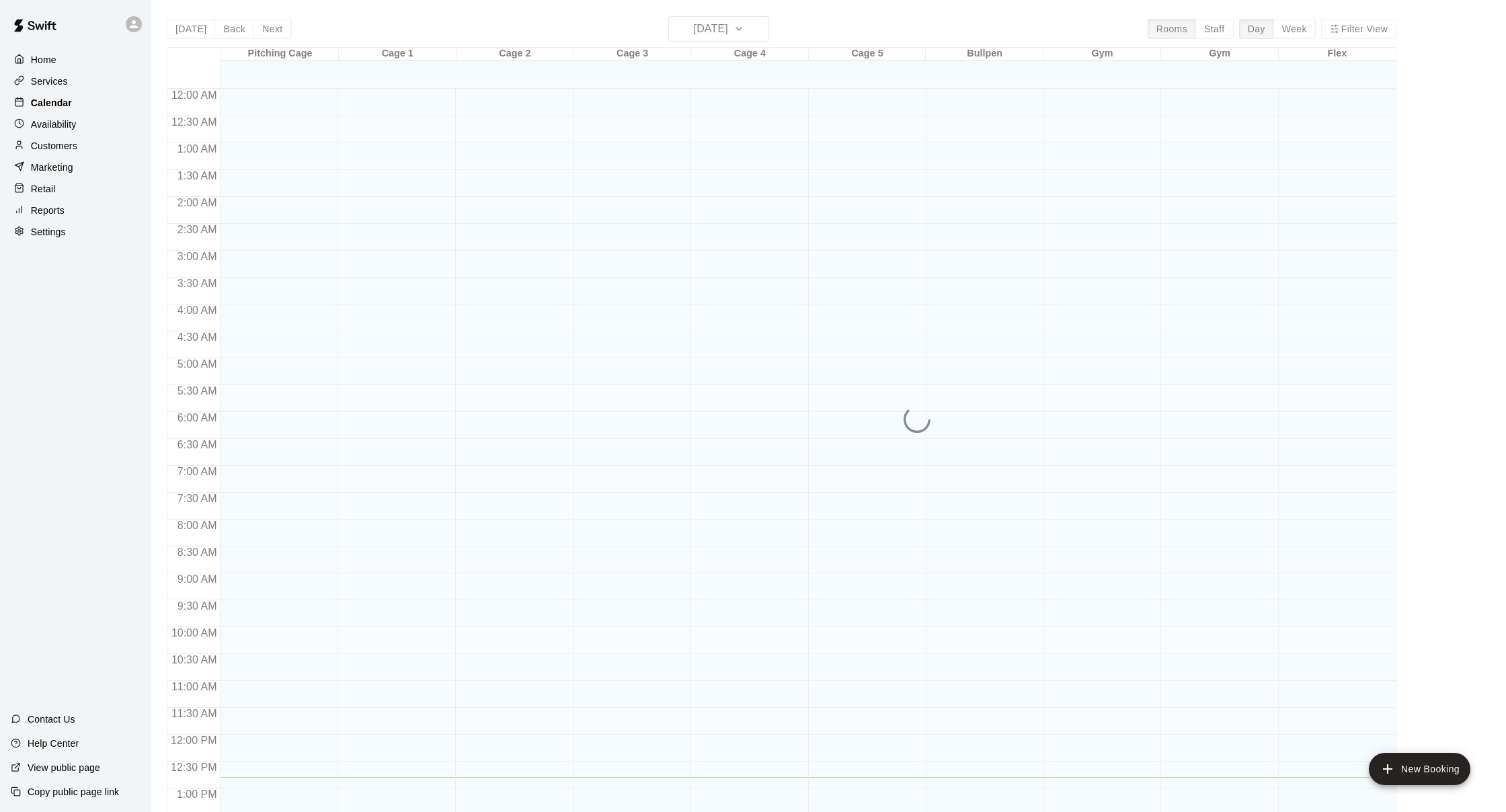
scroll to position [513, 0]
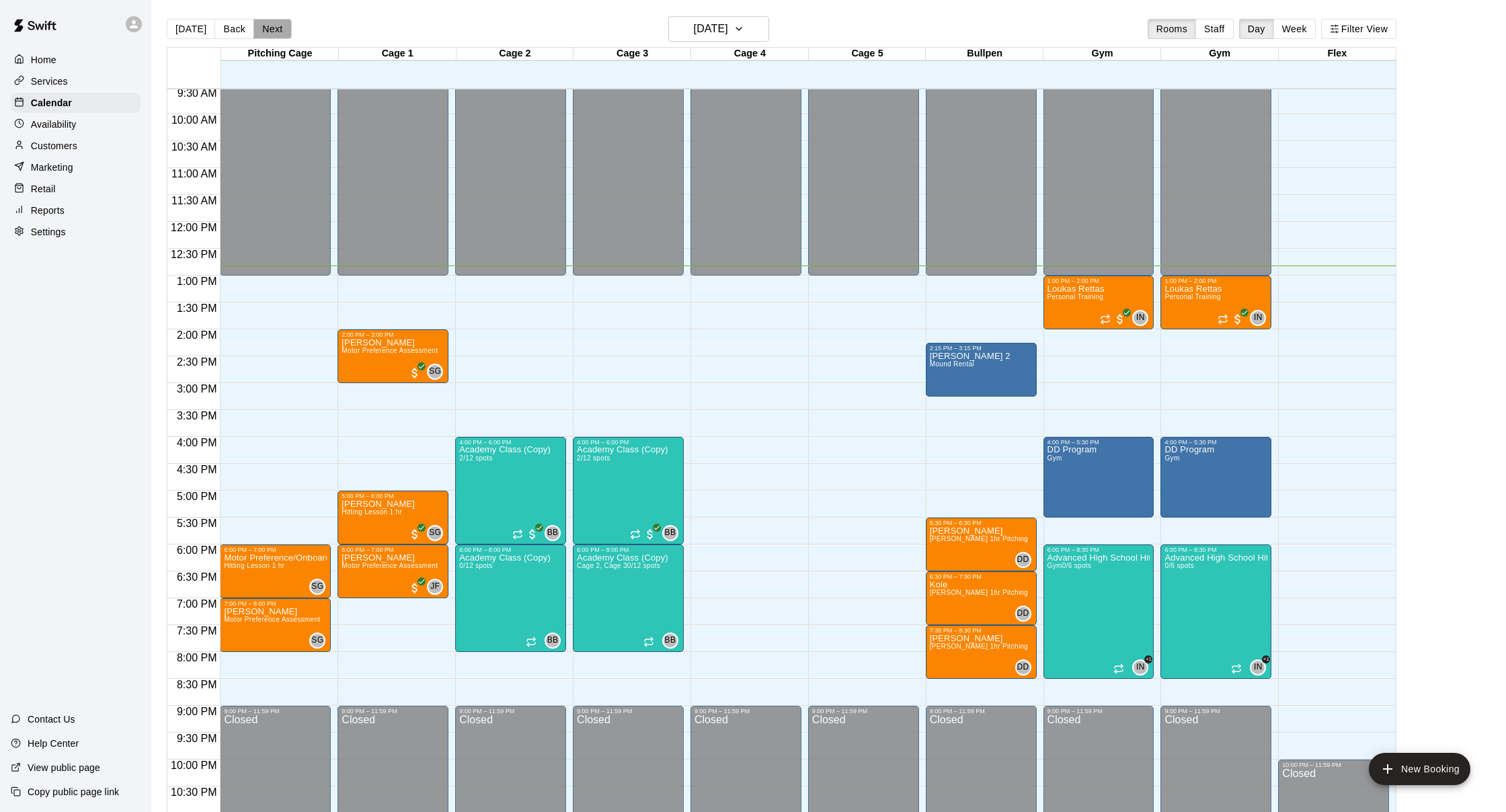
click at [260, 25] on button "Next" at bounding box center [272, 28] width 38 height 20
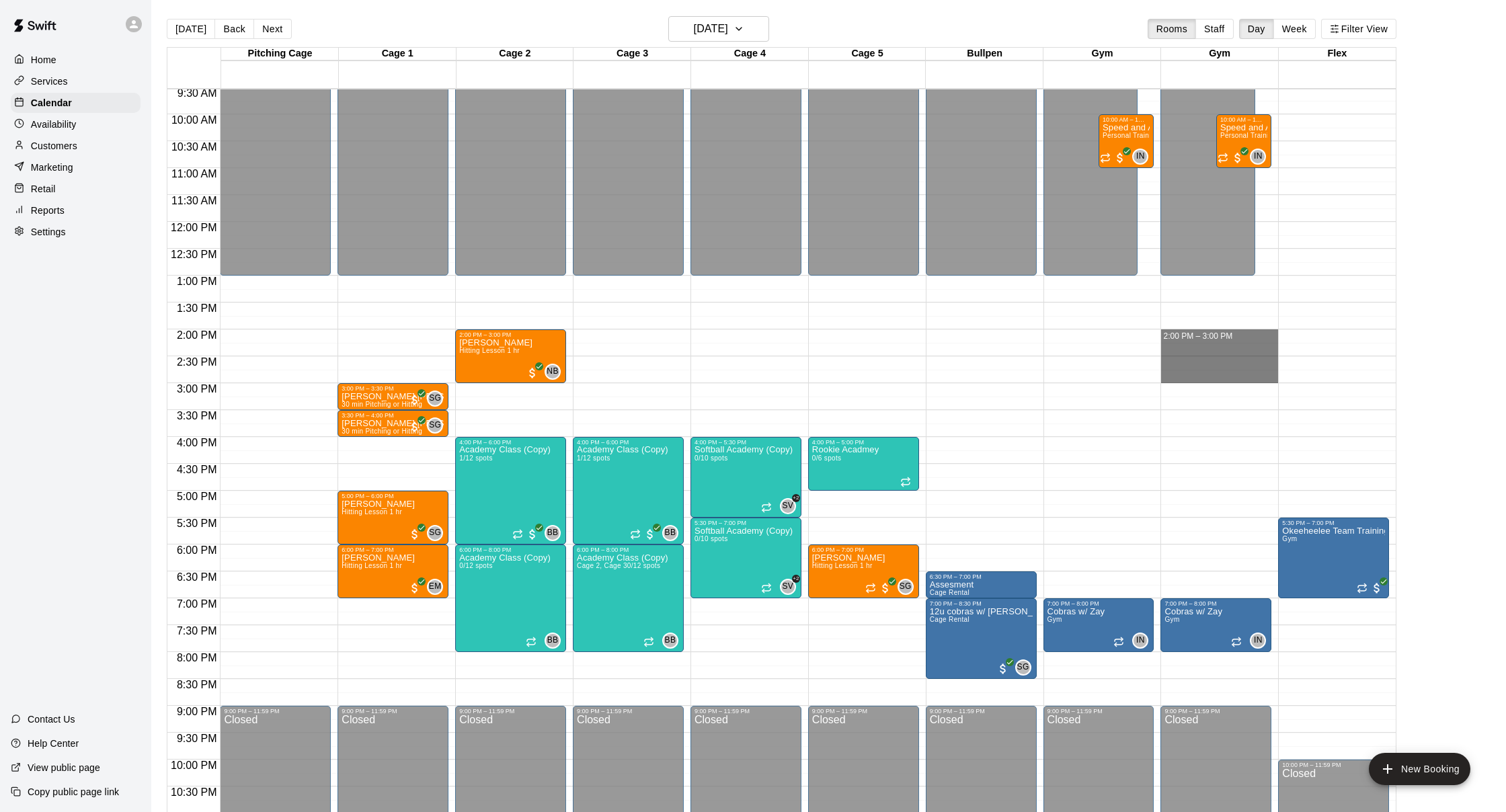
drag, startPoint x: 1210, startPoint y: 336, endPoint x: 1216, endPoint y: 372, distance: 36.5
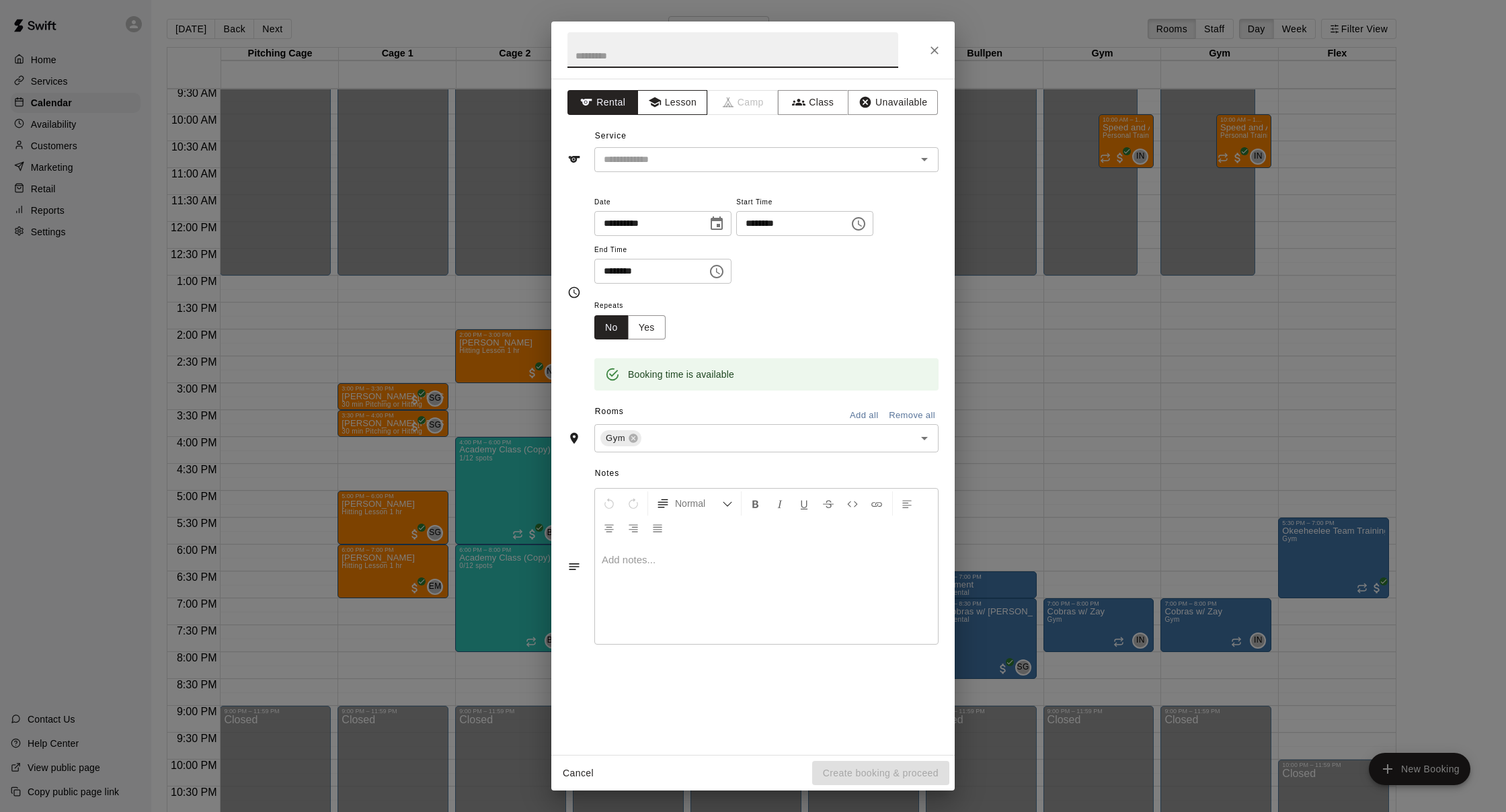
click at [694, 104] on button "Lesson" at bounding box center [672, 102] width 71 height 25
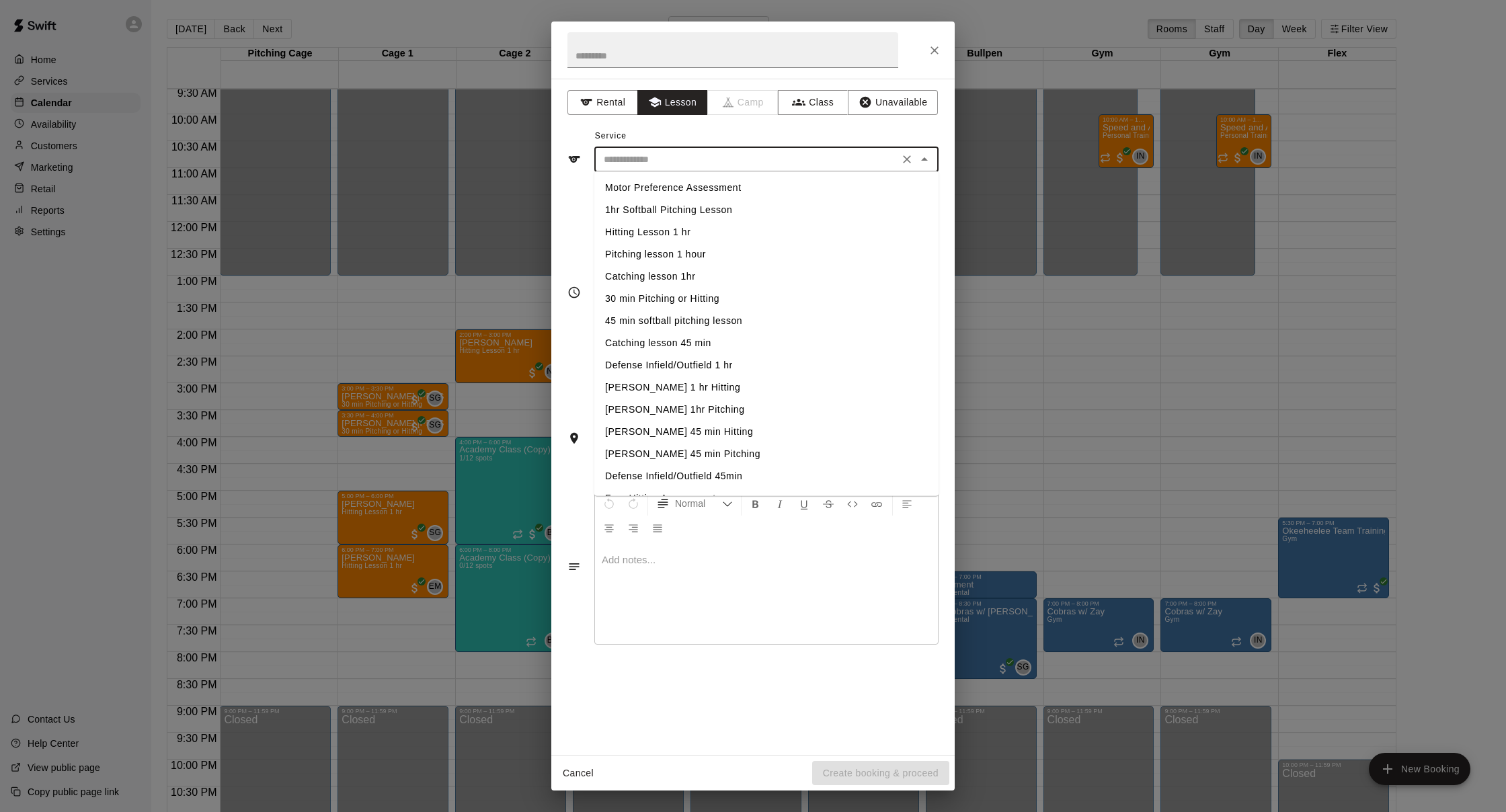
click at [689, 157] on input "text" at bounding box center [746, 159] width 297 height 16
click at [664, 432] on li "Personal Training" at bounding box center [766, 435] width 344 height 22
type input "**********"
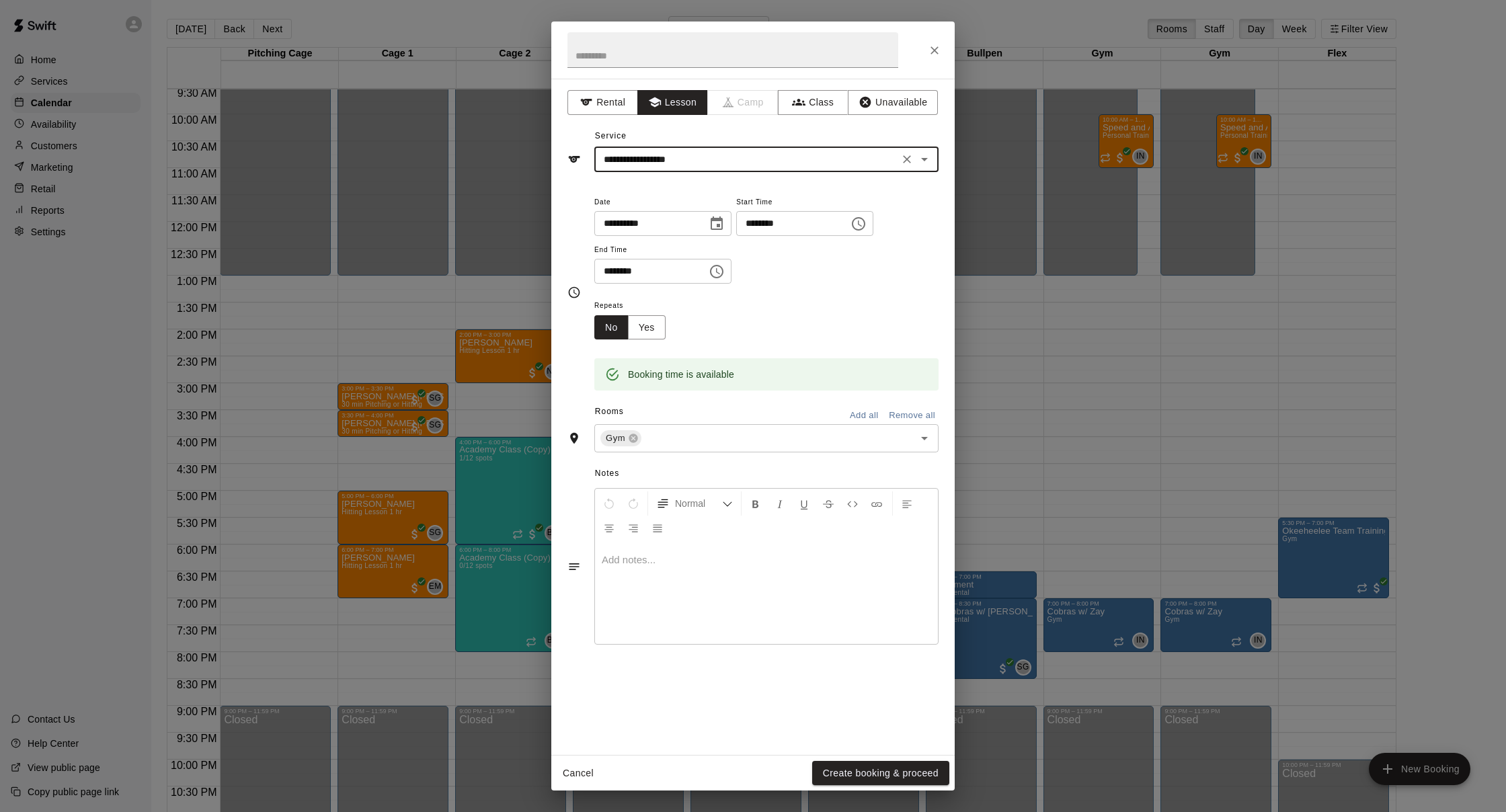
click at [876, 769] on button "Create booking & proceed" at bounding box center [881, 773] width 137 height 25
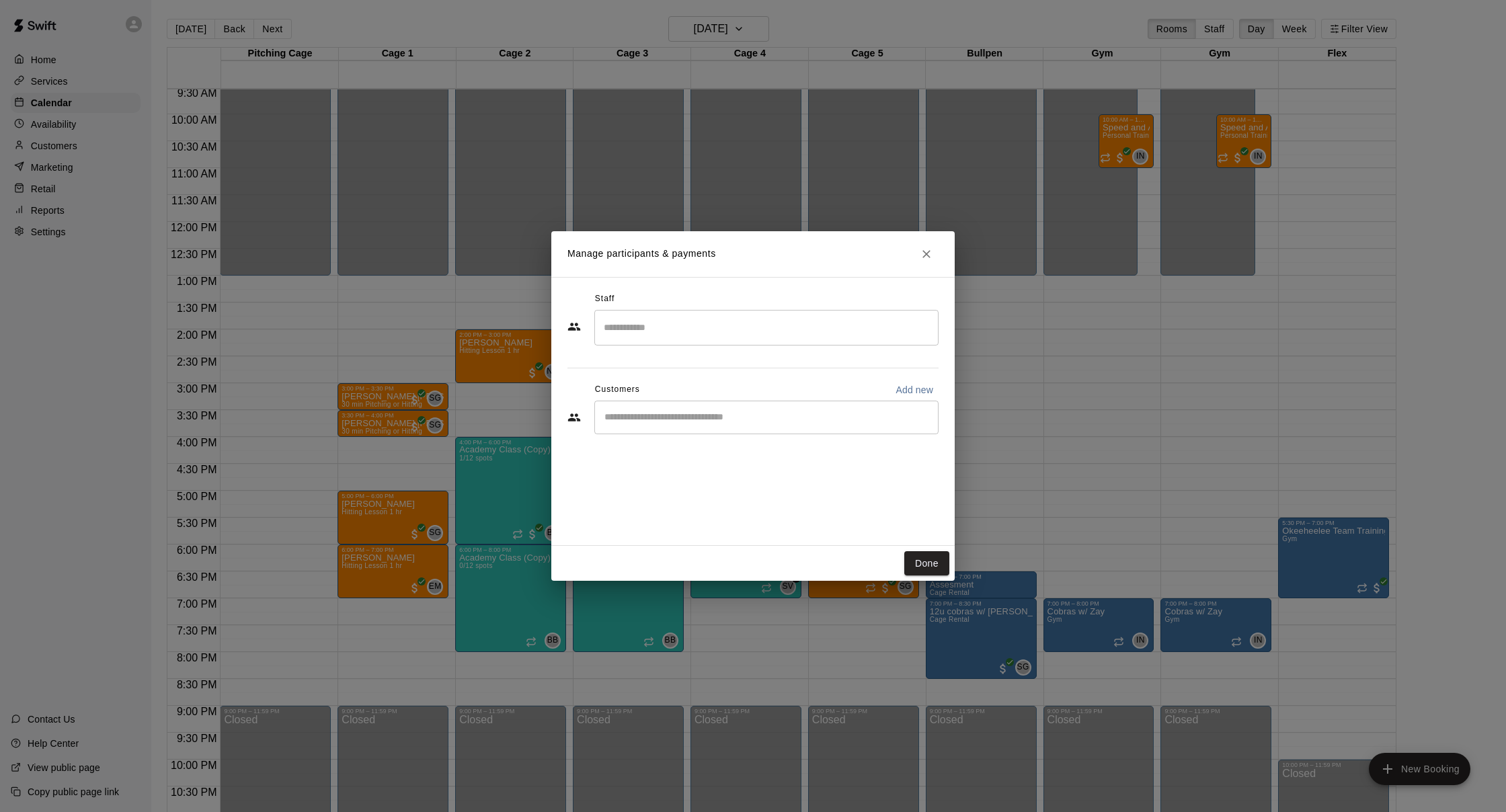
click at [693, 424] on input "Start typing to search customers..." at bounding box center [766, 417] width 332 height 14
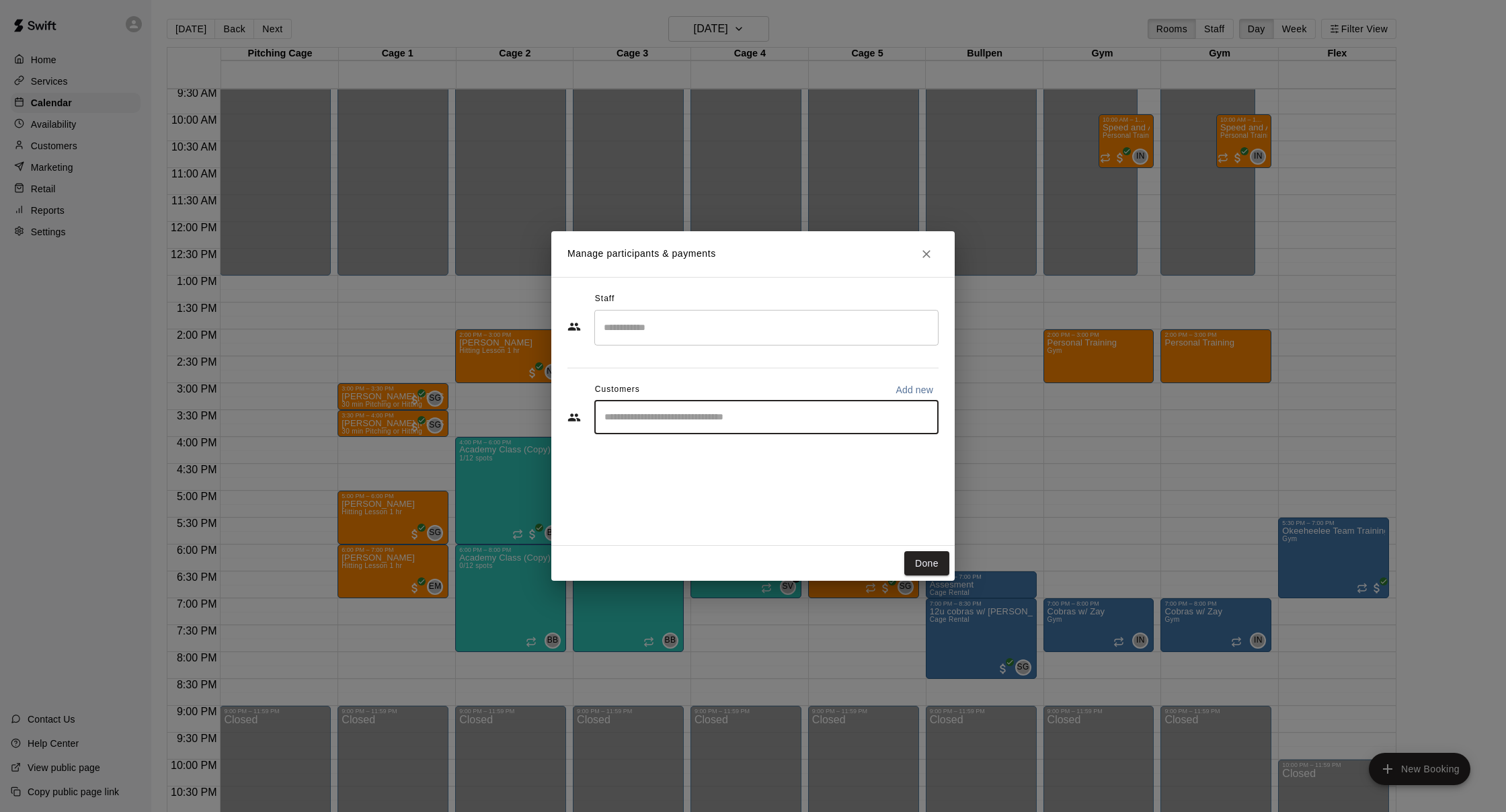
type input "*"
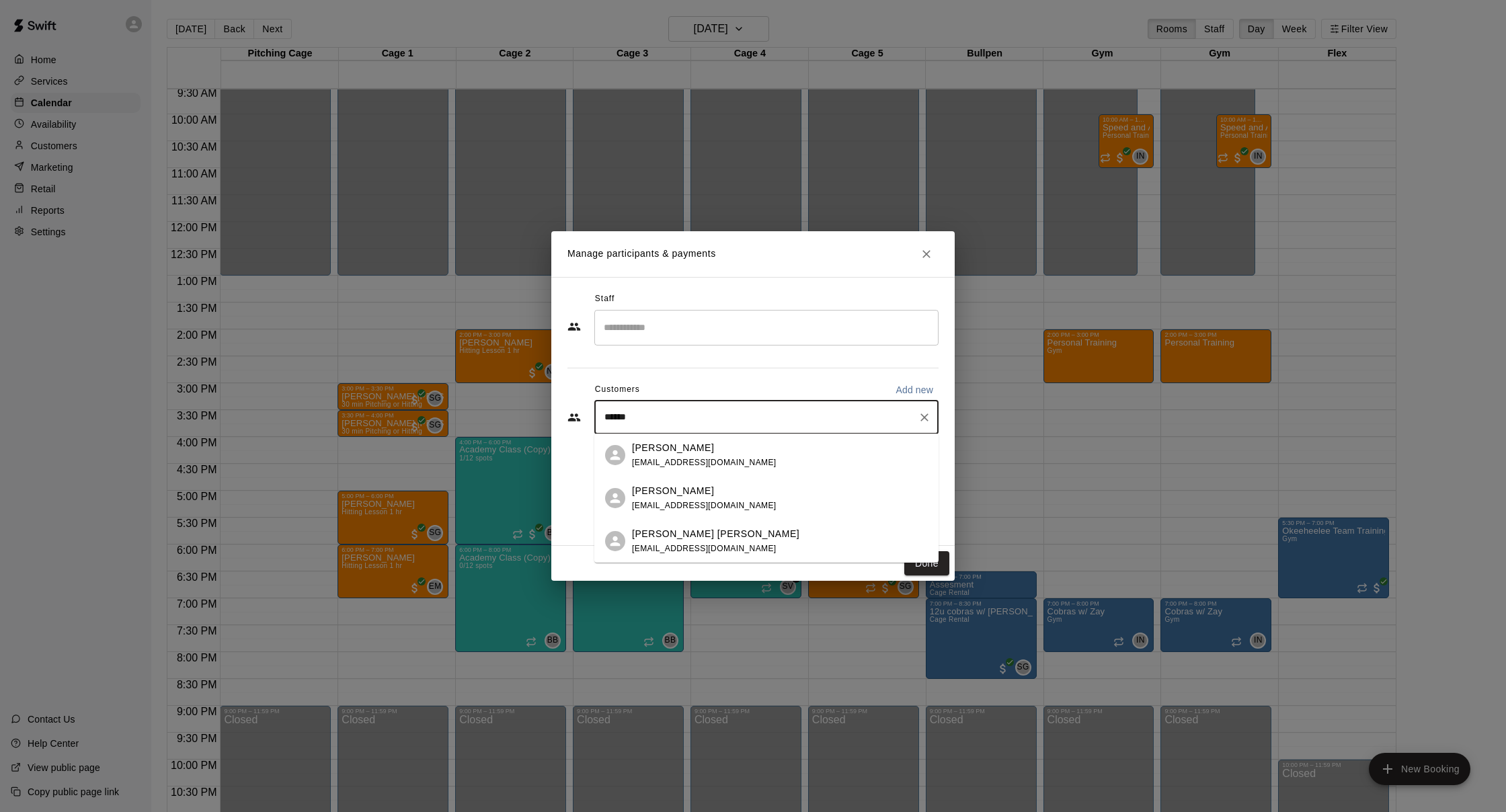
drag, startPoint x: 694, startPoint y: 426, endPoint x: 535, endPoint y: 415, distance: 159.4
click at [535, 415] on div "Manage participants & payments Staff ​ Customers Add new ****** ​ Done" at bounding box center [753, 406] width 1506 height 812
type input "*"
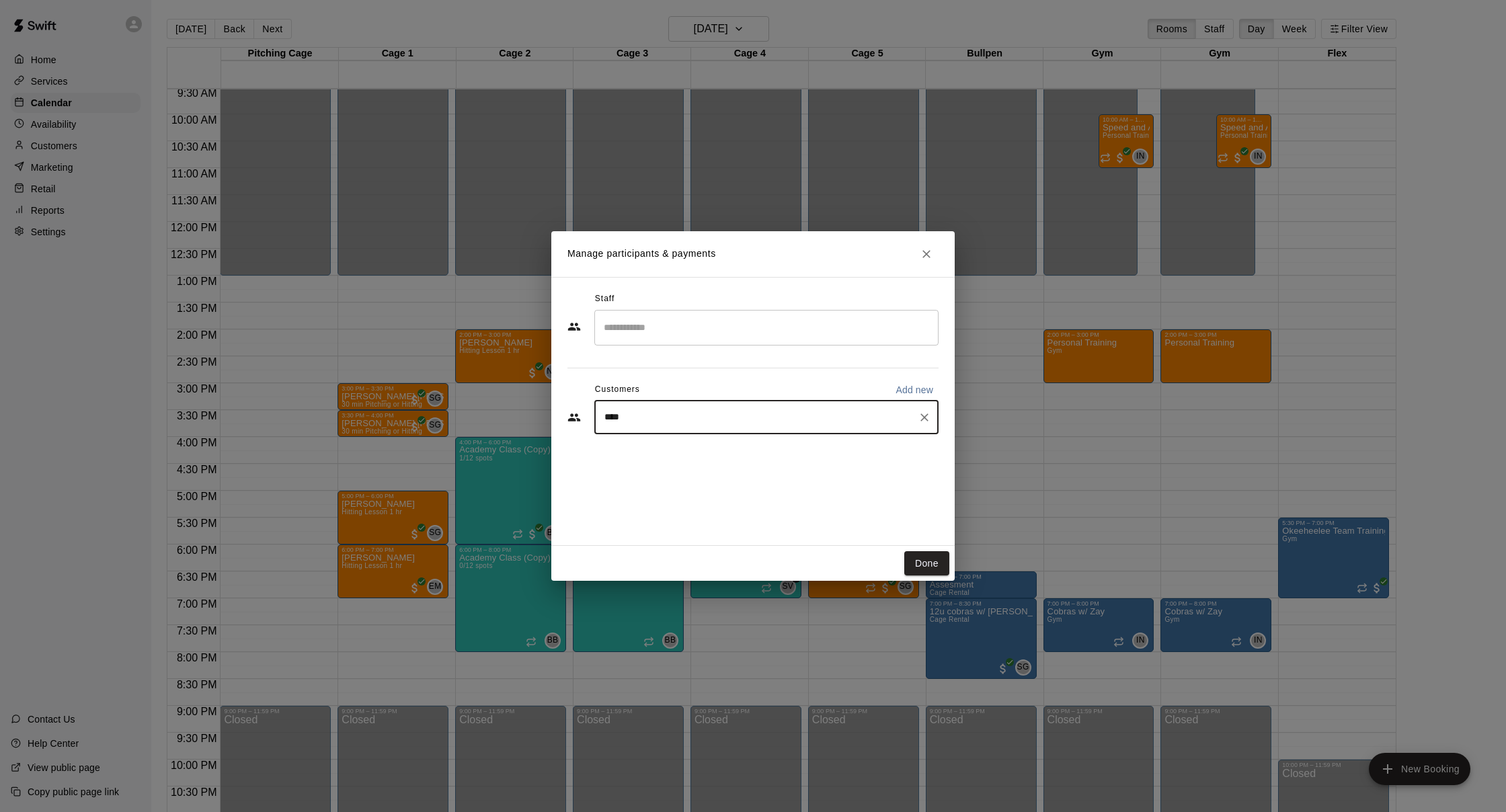
type input "*****"
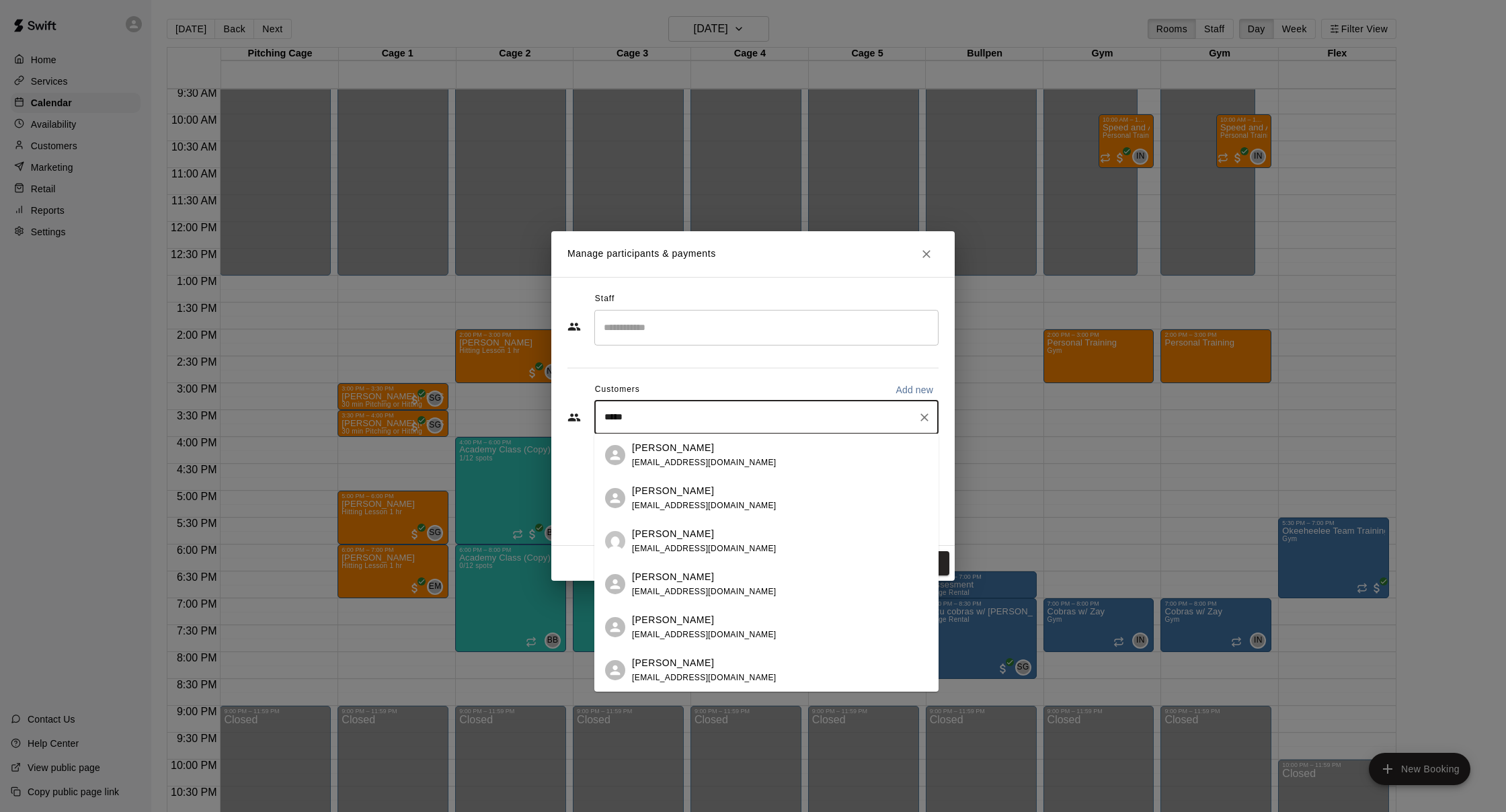
click at [701, 546] on span "[EMAIL_ADDRESS][DOMAIN_NAME]" at bounding box center [704, 548] width 144 height 10
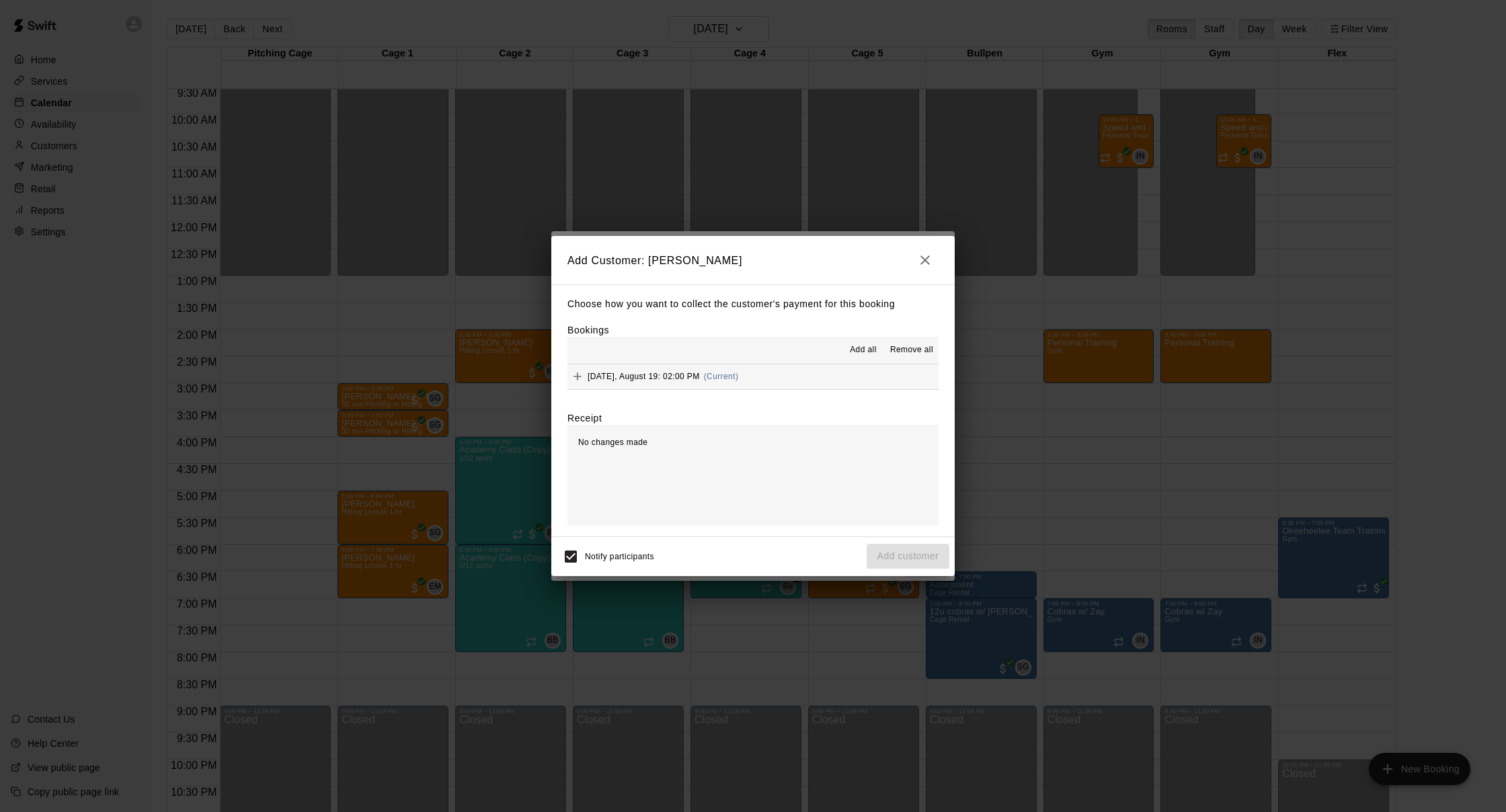
click at [647, 380] on div "[DATE], August 19: 02:00 PM (Current)" at bounding box center [652, 376] width 171 height 20
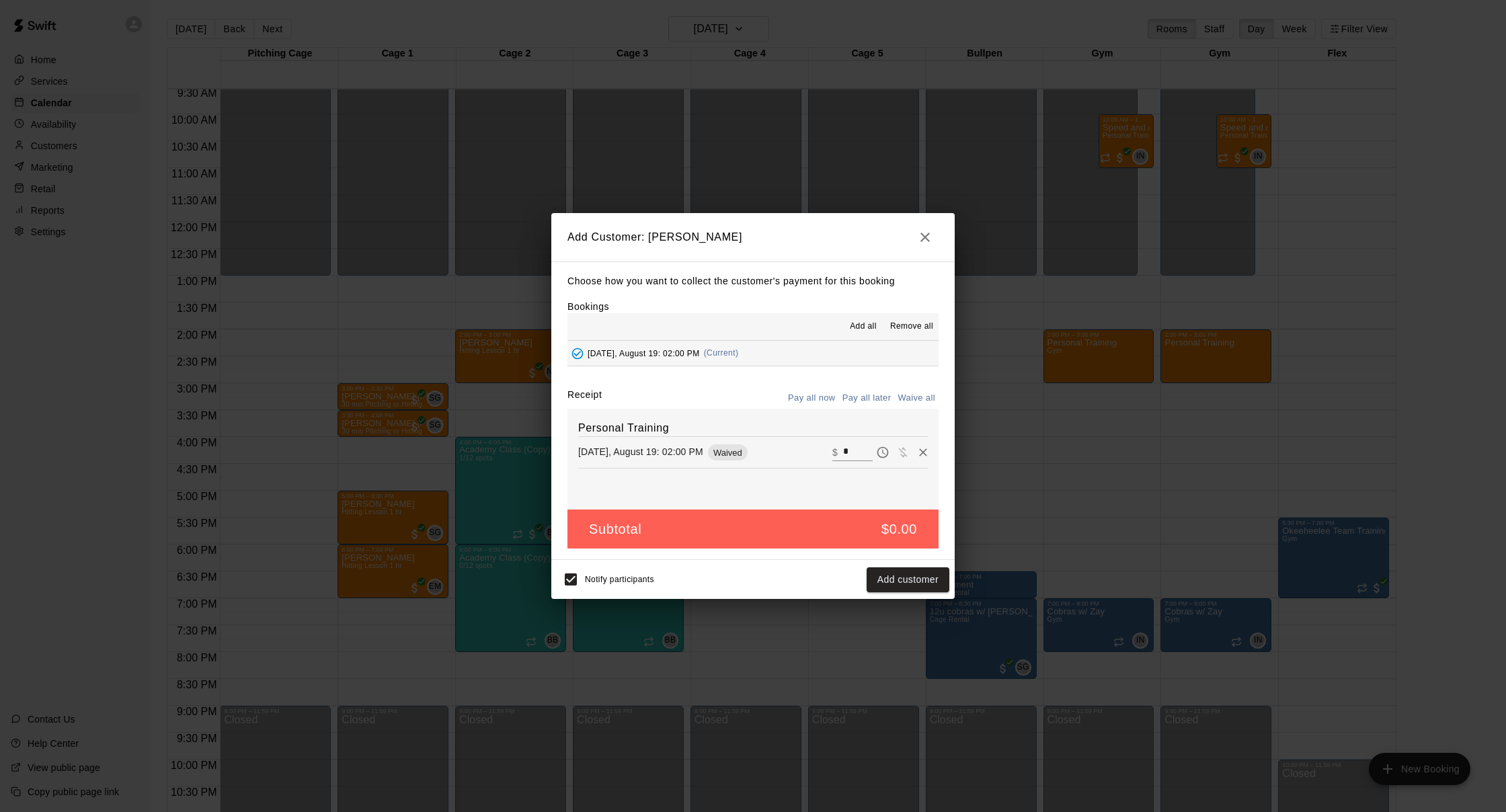
click at [919, 241] on icon "button" at bounding box center [924, 237] width 16 height 16
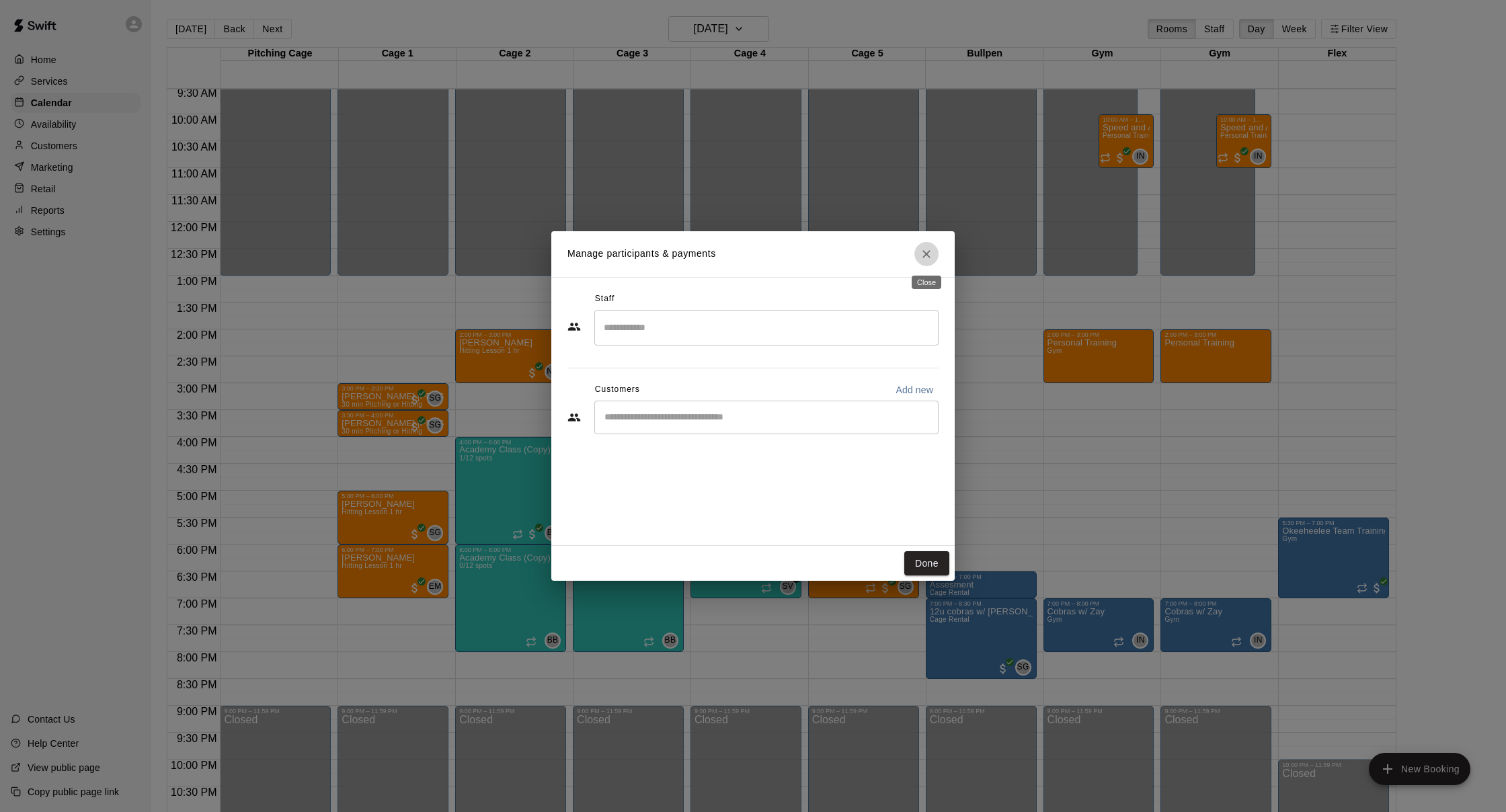
click at [930, 257] on icon "Close" at bounding box center [926, 254] width 8 height 8
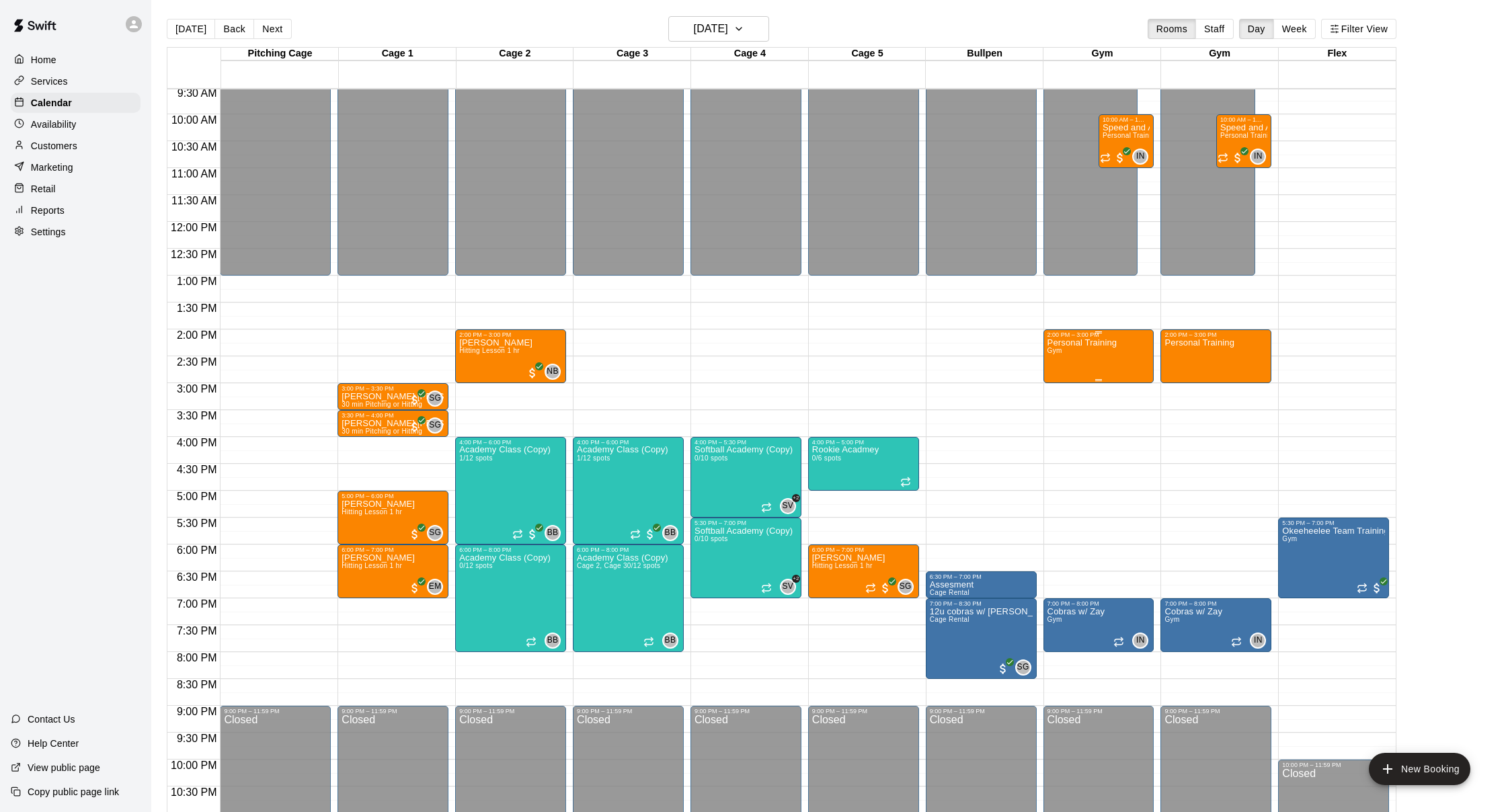
click at [1073, 343] on p "Personal Training" at bounding box center [1082, 343] width 70 height 0
click at [1066, 421] on icon "delete" at bounding box center [1060, 421] width 16 height 16
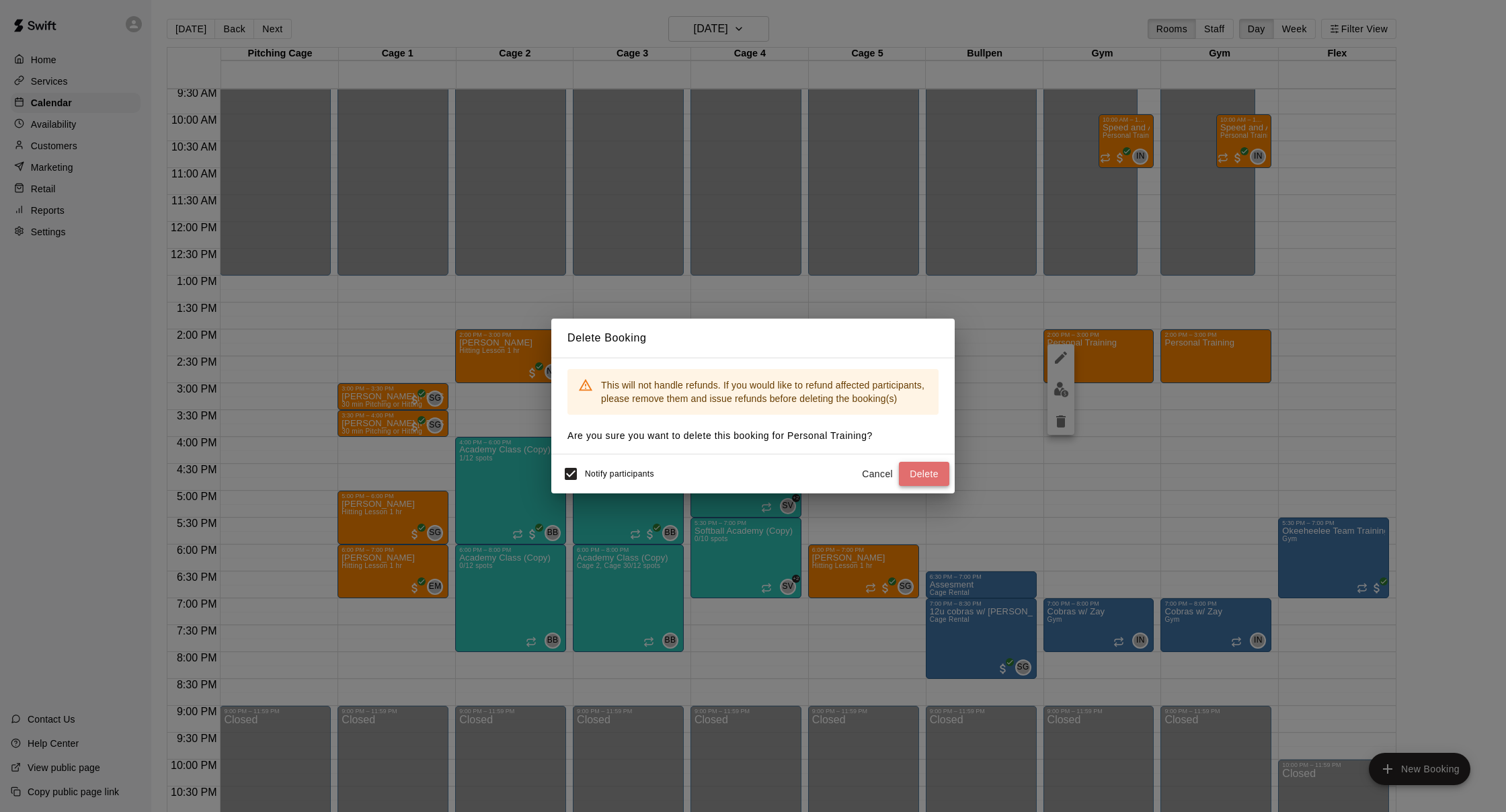
click at [925, 470] on button "Delete" at bounding box center [924, 474] width 50 height 25
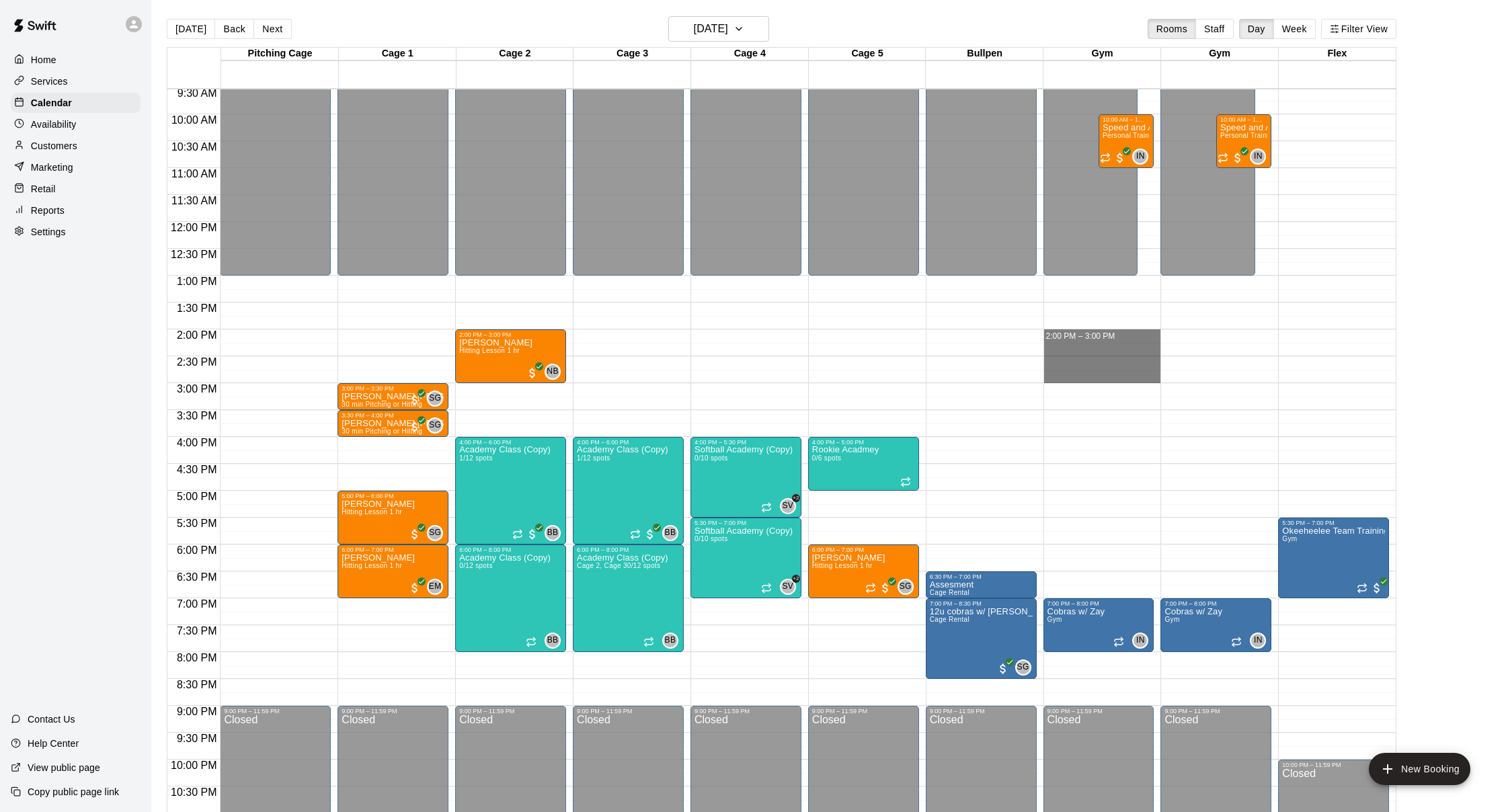
drag, startPoint x: 1112, startPoint y: 334, endPoint x: 1109, endPoint y: 377, distance: 43.1
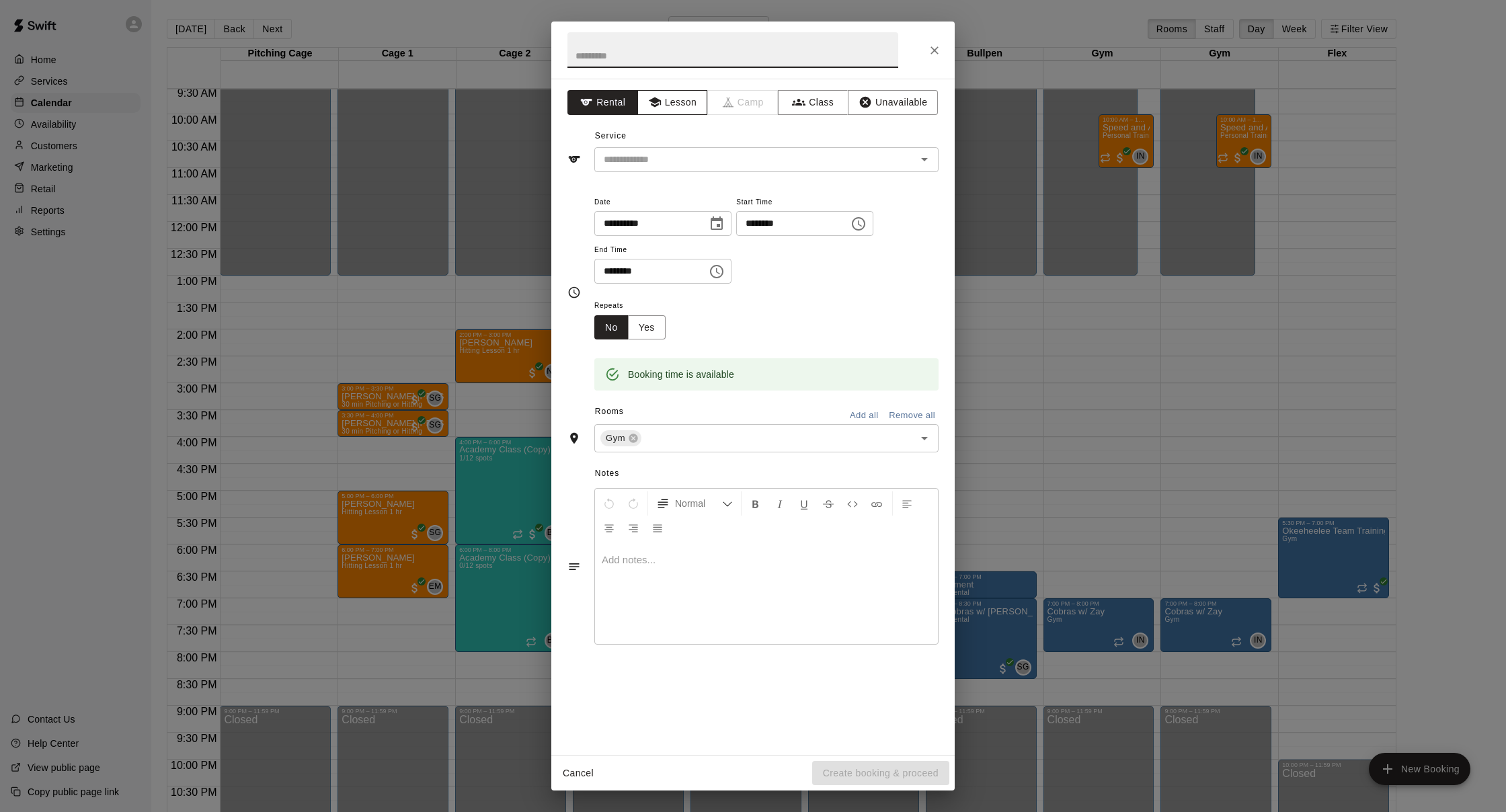
click at [692, 108] on button "Lesson" at bounding box center [672, 102] width 71 height 25
click at [711, 161] on input "text" at bounding box center [746, 159] width 297 height 16
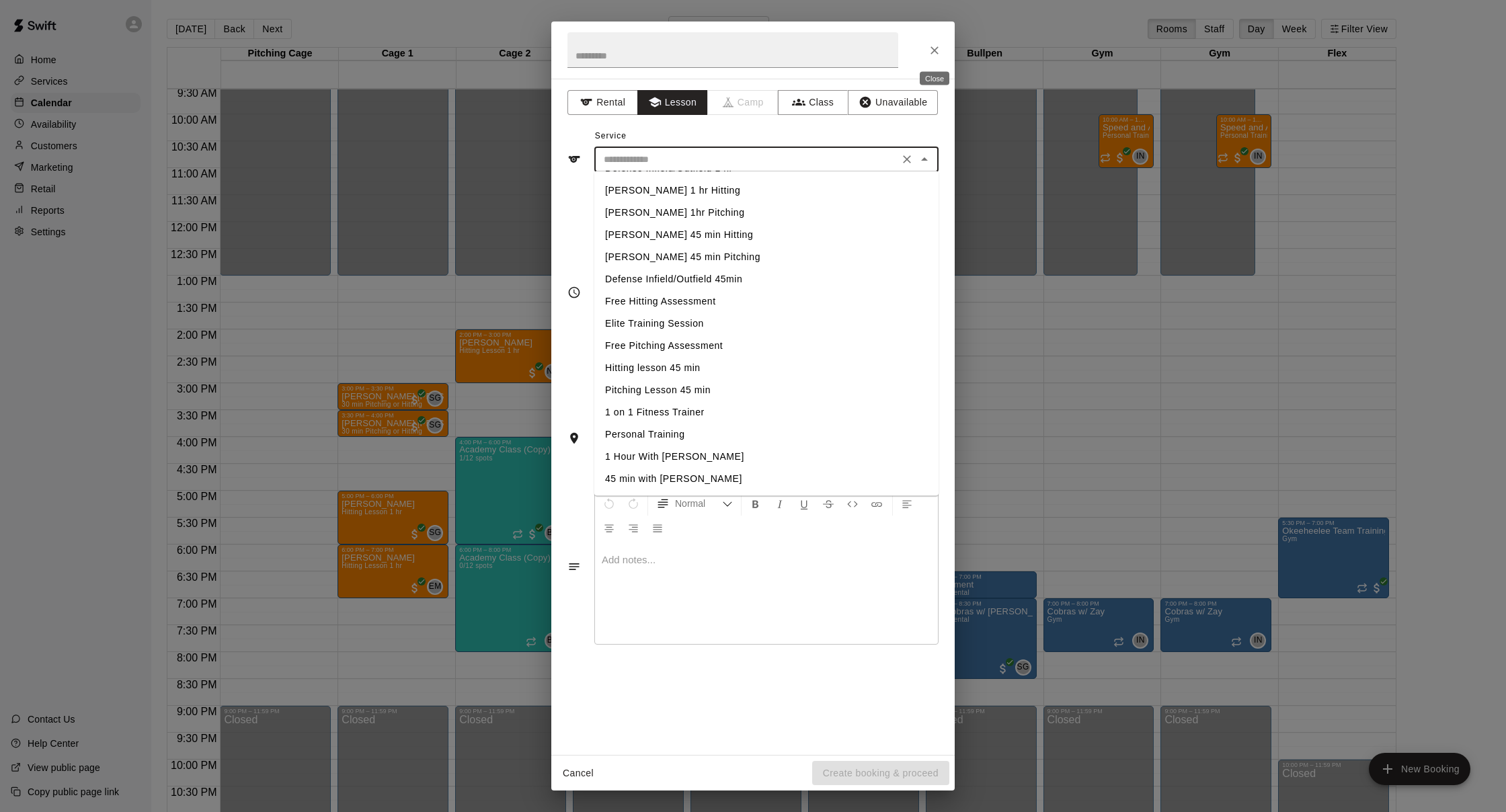
click at [937, 49] on icon "Close" at bounding box center [935, 51] width 14 height 14
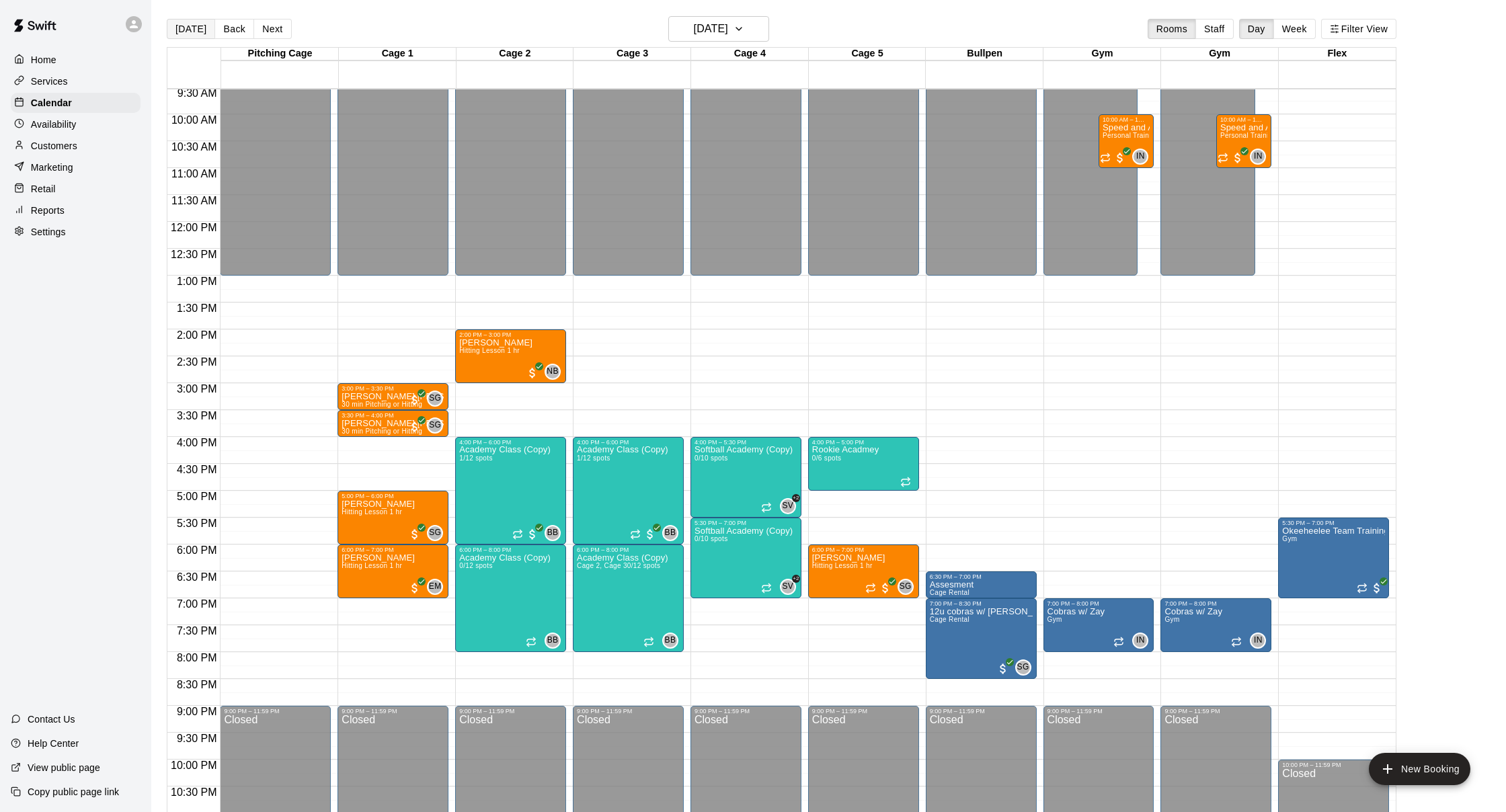
click at [194, 33] on button "[DATE]" at bounding box center [191, 28] width 48 height 20
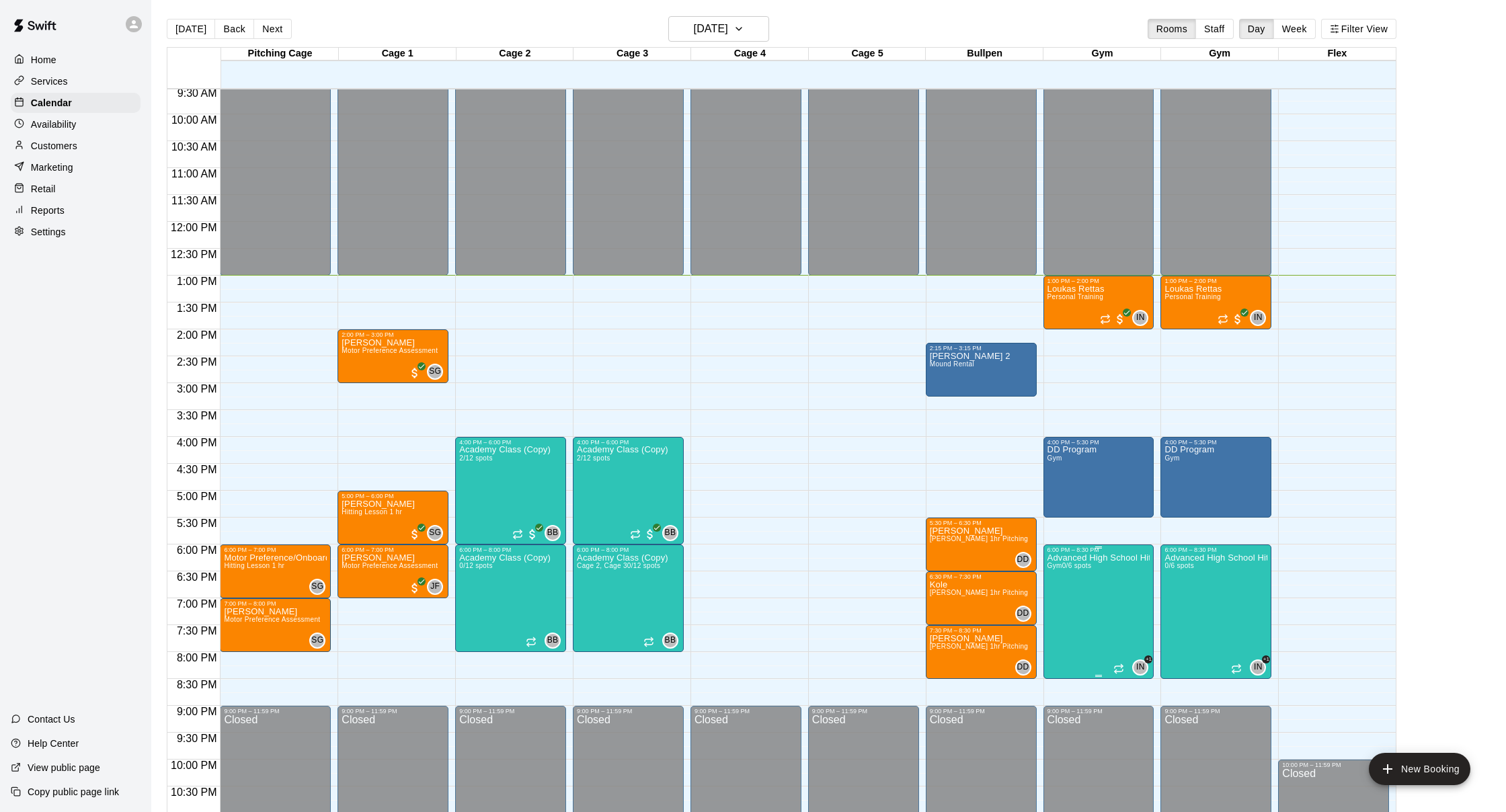
click at [1068, 595] on img "edit" at bounding box center [1061, 600] width 16 height 16
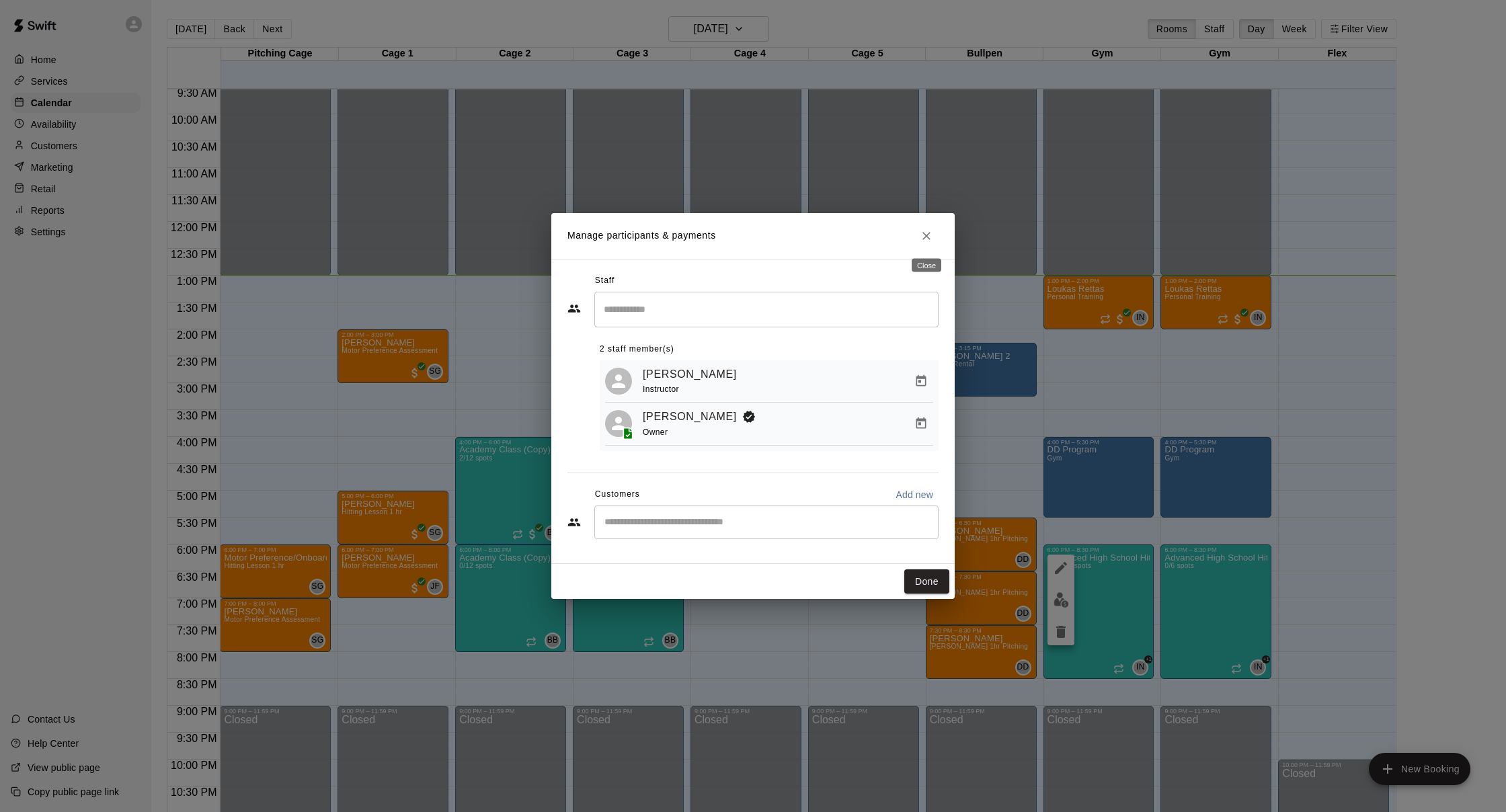
click at [935, 235] on button "Close" at bounding box center [926, 235] width 24 height 24
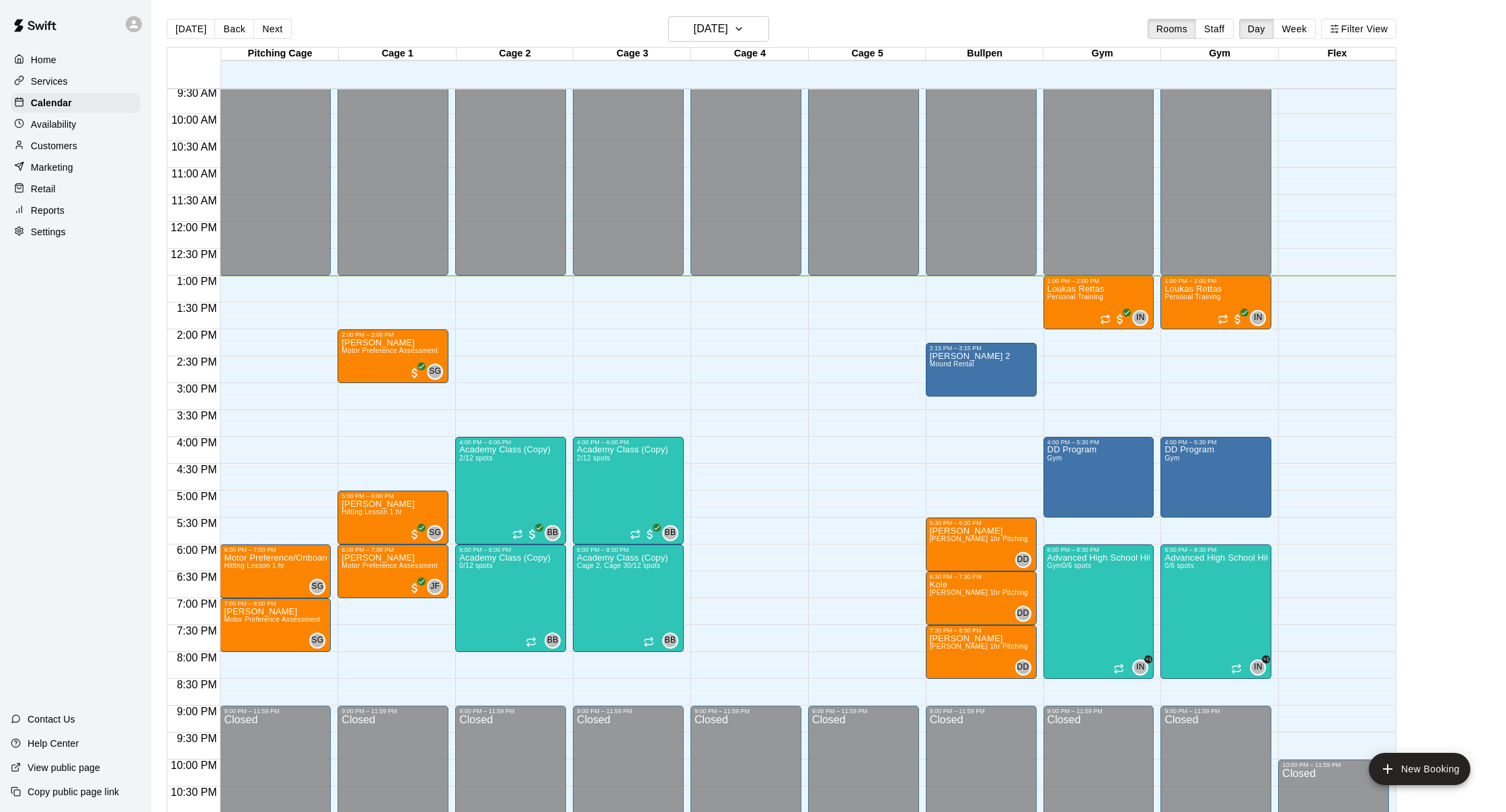
click at [42, 218] on div "Reports" at bounding box center [76, 210] width 130 height 20
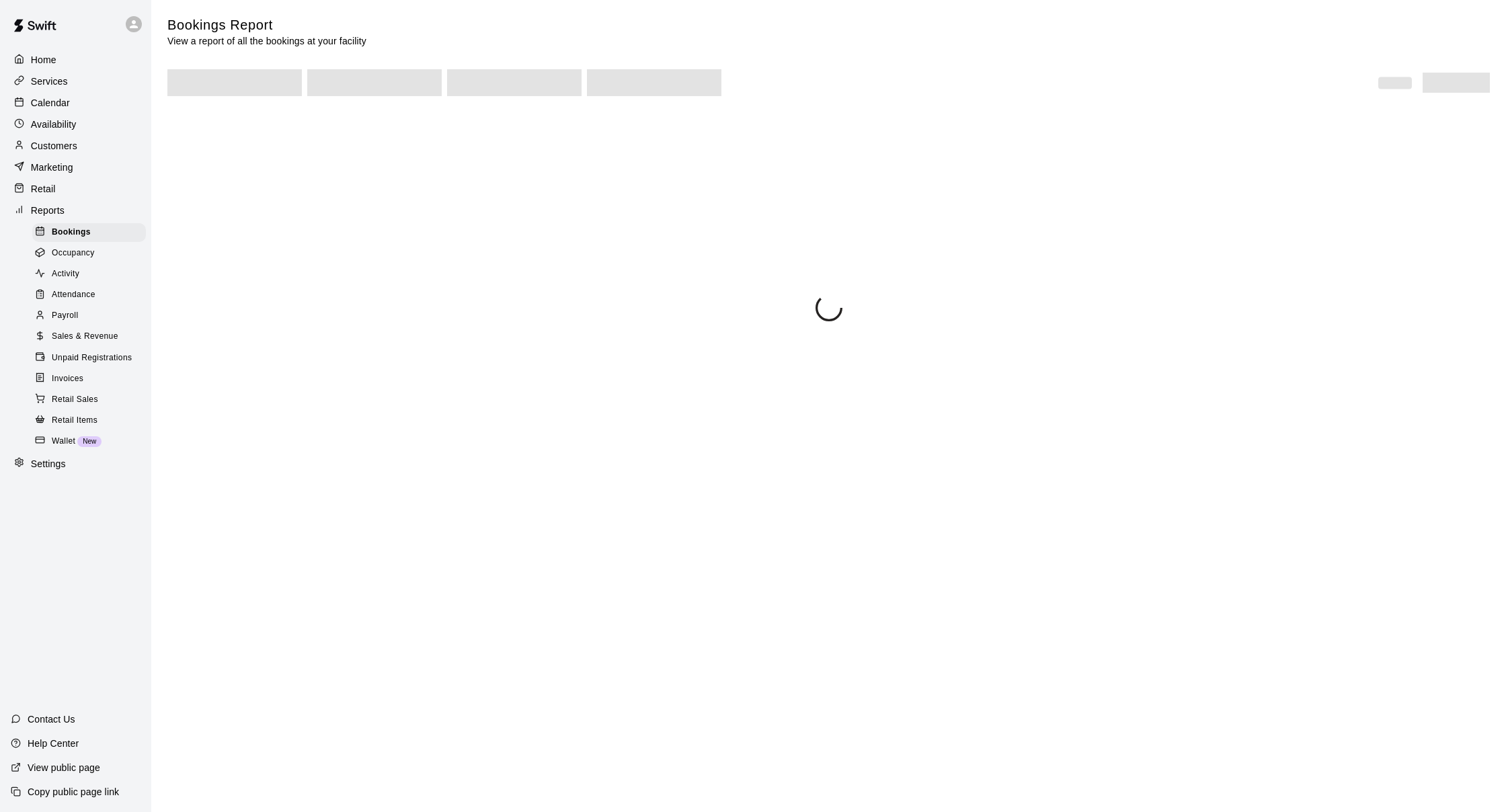
click at [111, 334] on span "Sales & Revenue" at bounding box center [84, 337] width 67 height 14
